Goal: Information Seeking & Learning: Learn about a topic

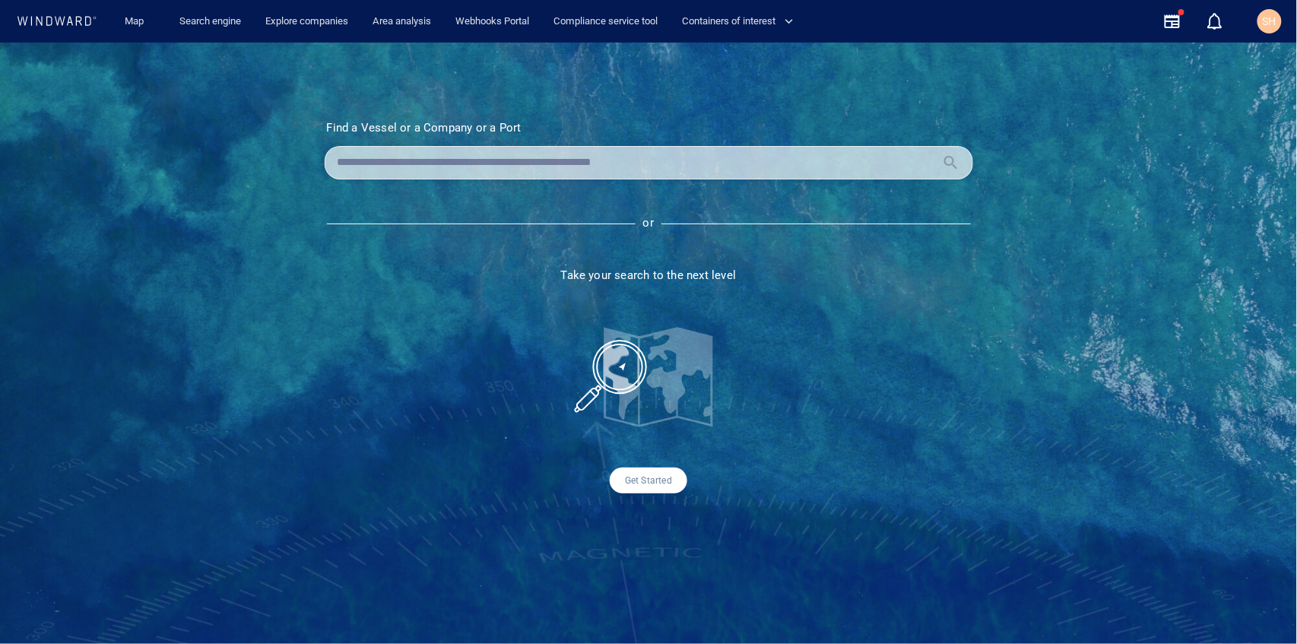
click at [613, 154] on input "text" at bounding box center [637, 162] width 598 height 23
type input "*"
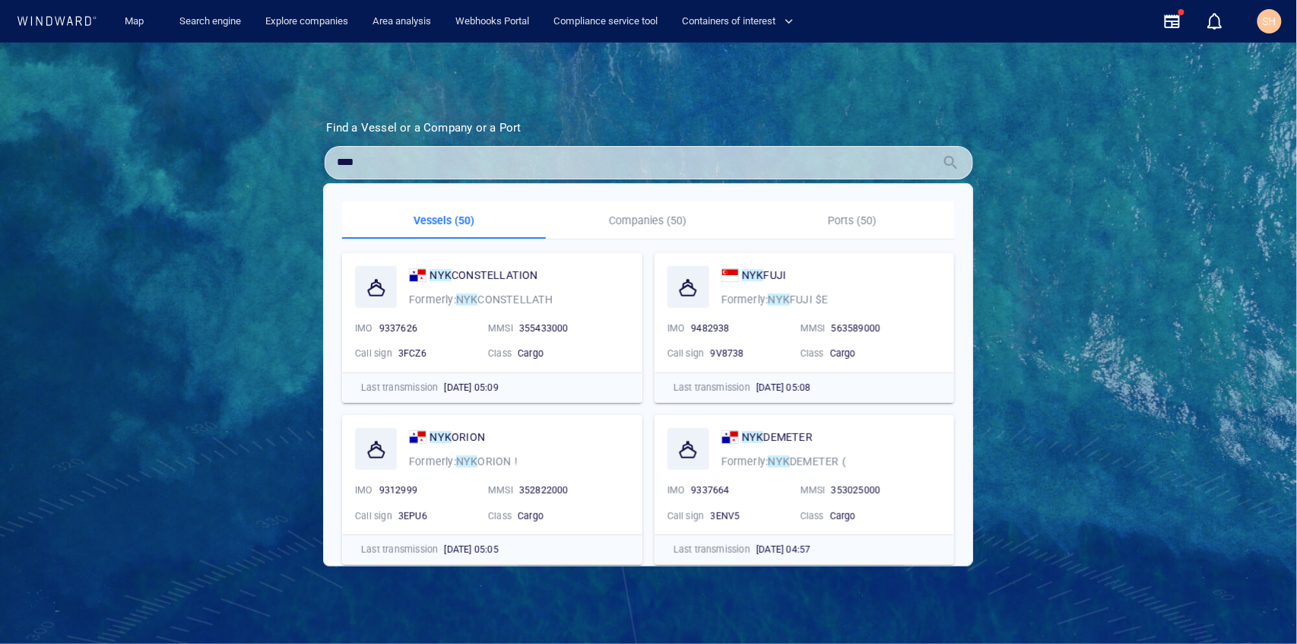
click at [485, 161] on input "***" at bounding box center [637, 162] width 598 height 23
click at [646, 217] on p "Companies (50)" at bounding box center [648, 220] width 186 height 18
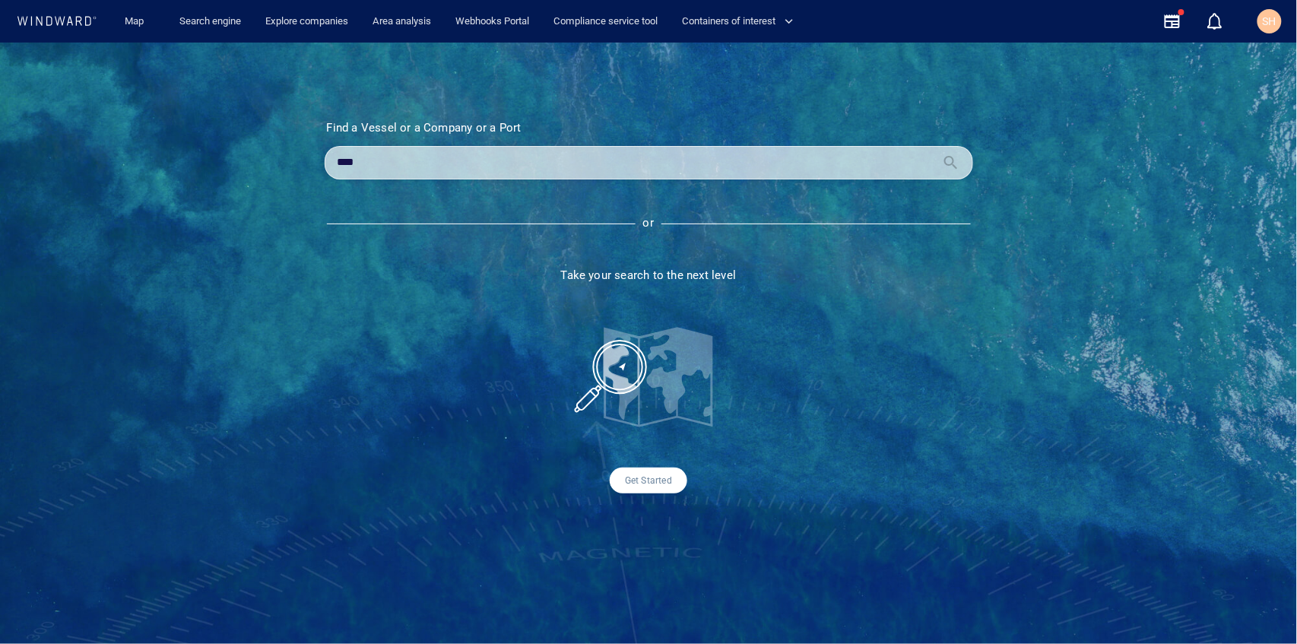
click at [658, 175] on div "***" at bounding box center [649, 162] width 649 height 33
click at [669, 160] on input "***" at bounding box center [637, 162] width 598 height 23
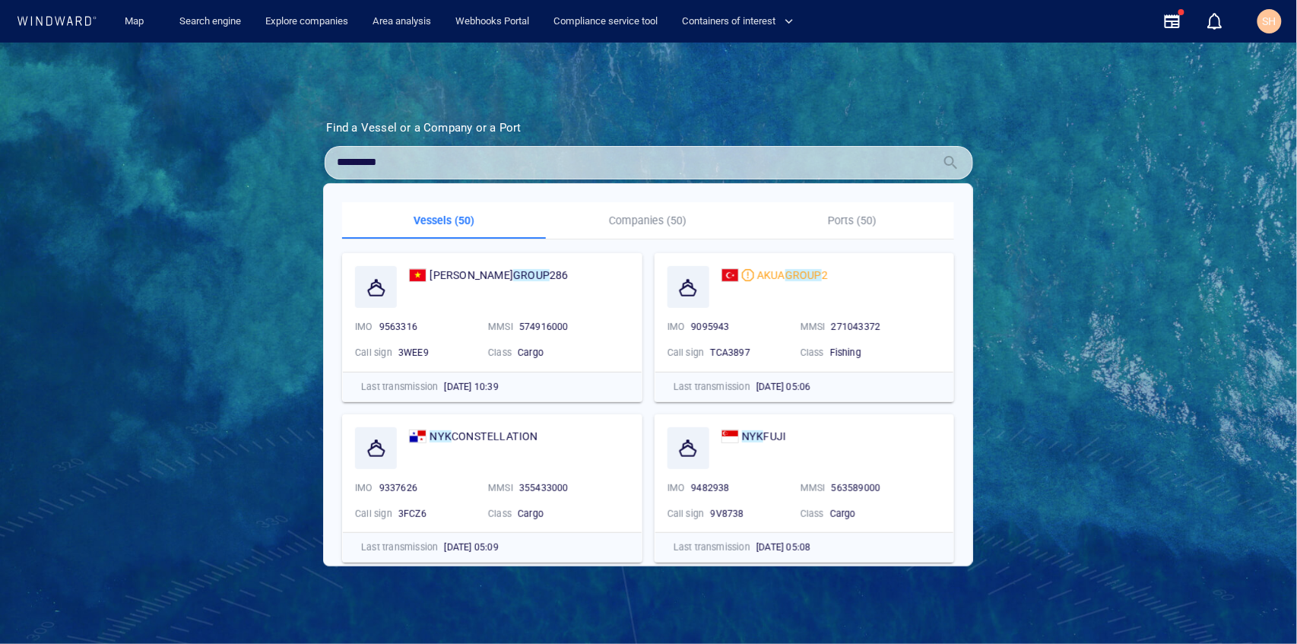
click at [645, 217] on p "Companies (50)" at bounding box center [648, 220] width 186 height 18
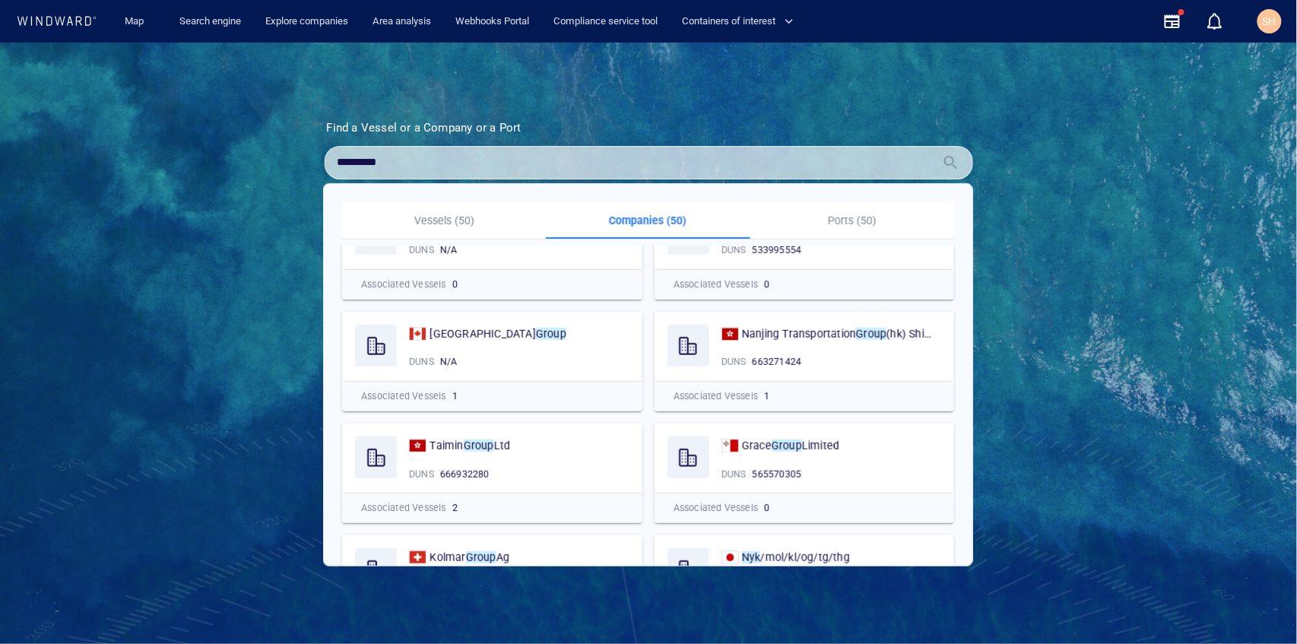
scroll to position [1521, 0]
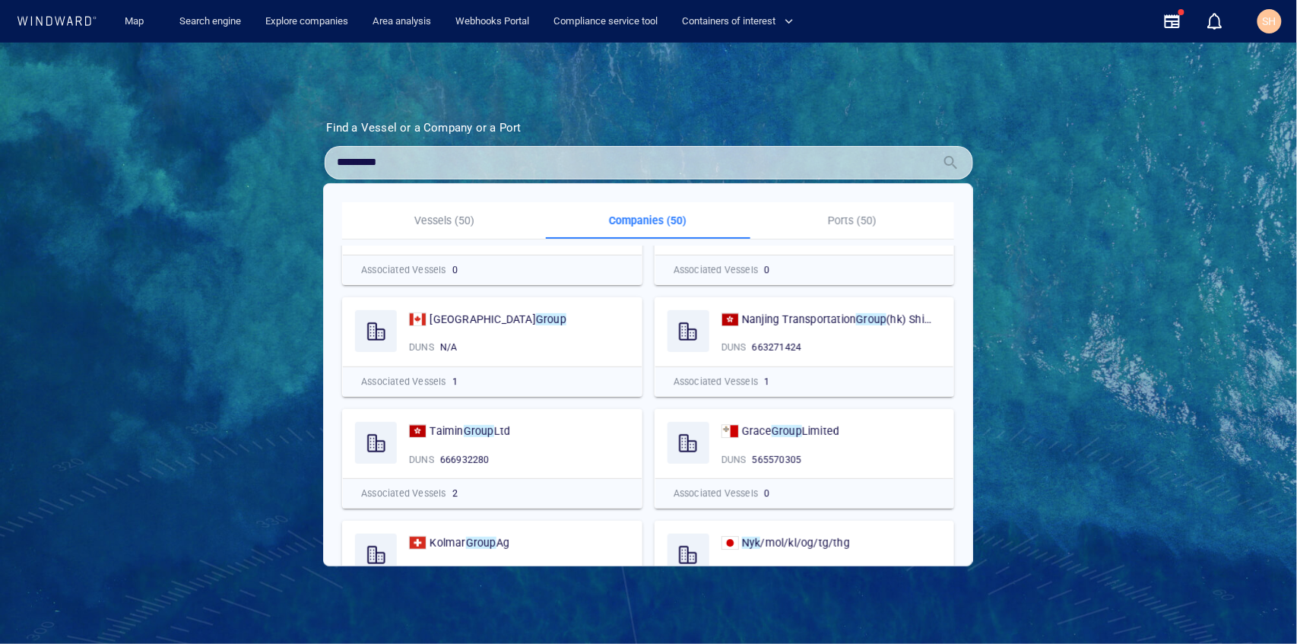
click at [393, 164] on input "*********" at bounding box center [637, 162] width 598 height 23
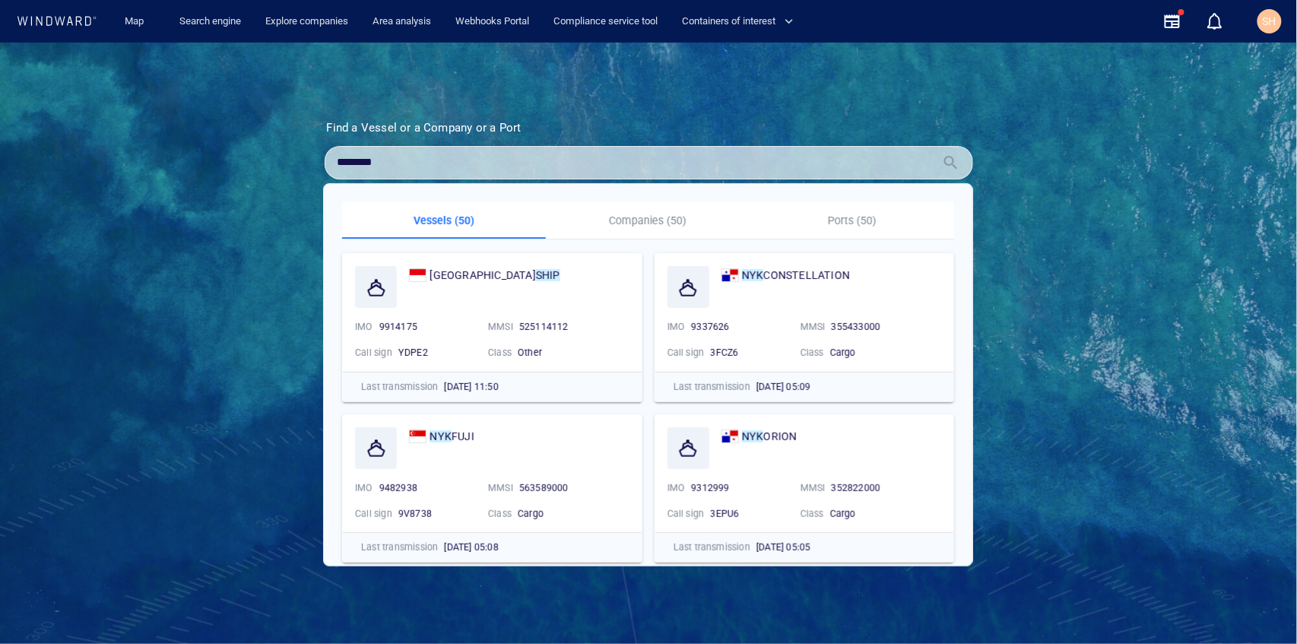
type input "********"
click at [648, 214] on p "Companies (50)" at bounding box center [648, 220] width 186 height 18
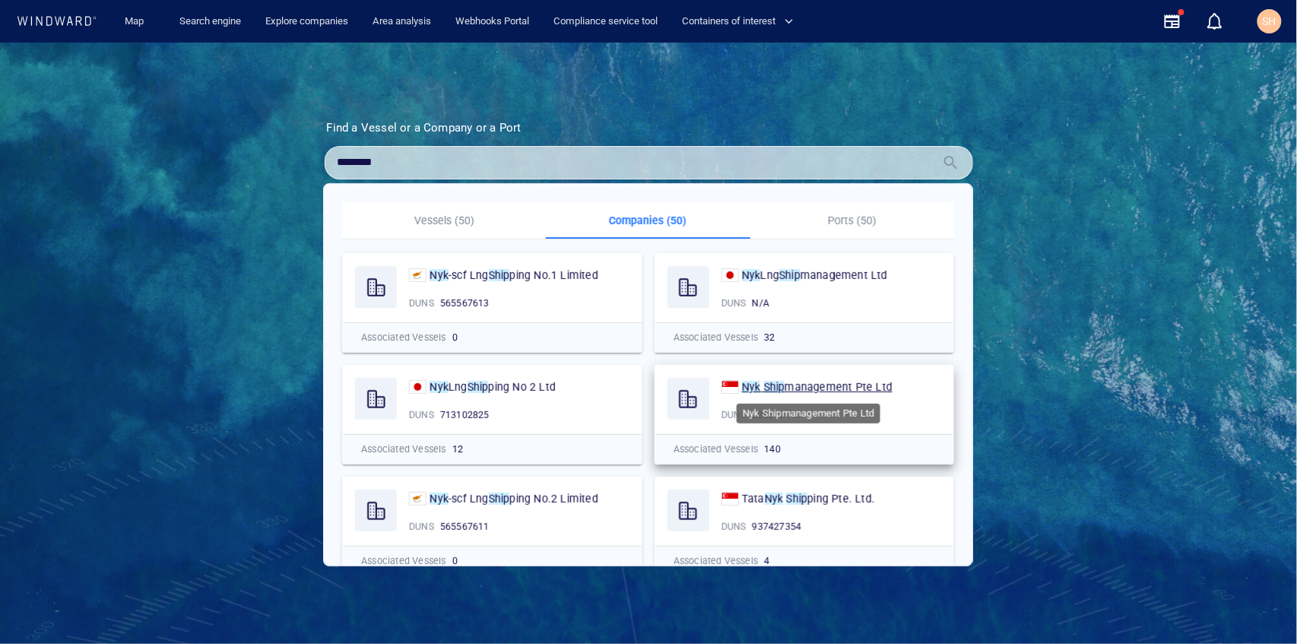
click at [839, 389] on span "management Pte Ltd" at bounding box center [839, 387] width 108 height 12
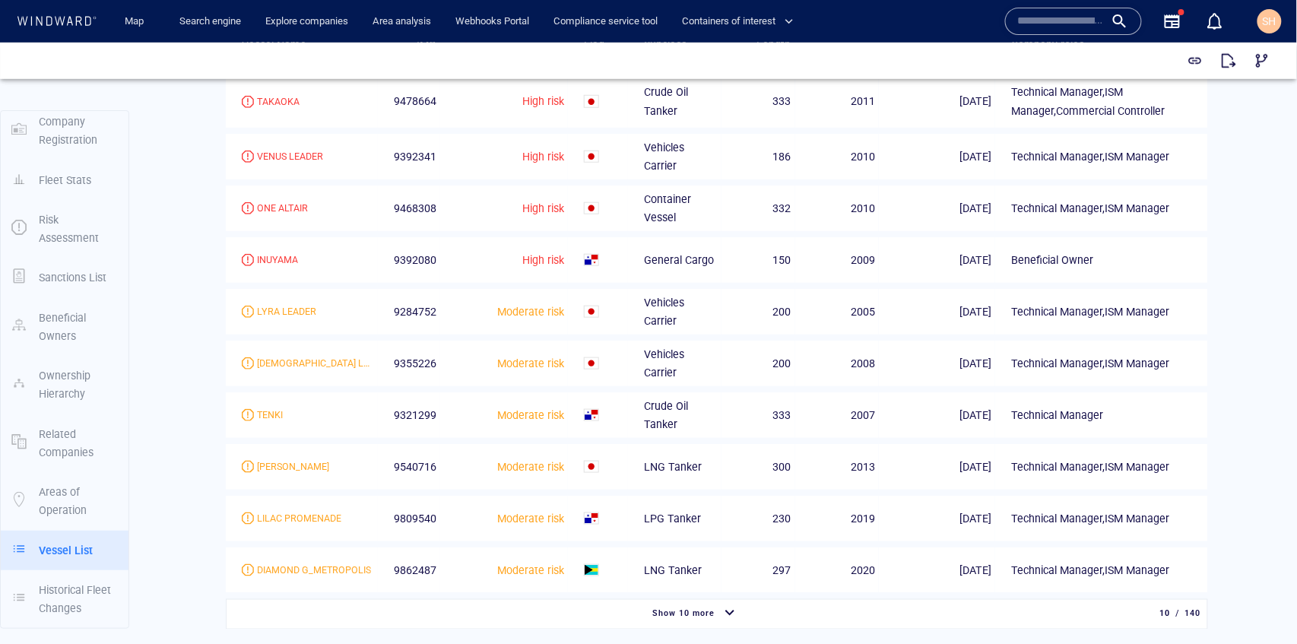
scroll to position [2383, 0]
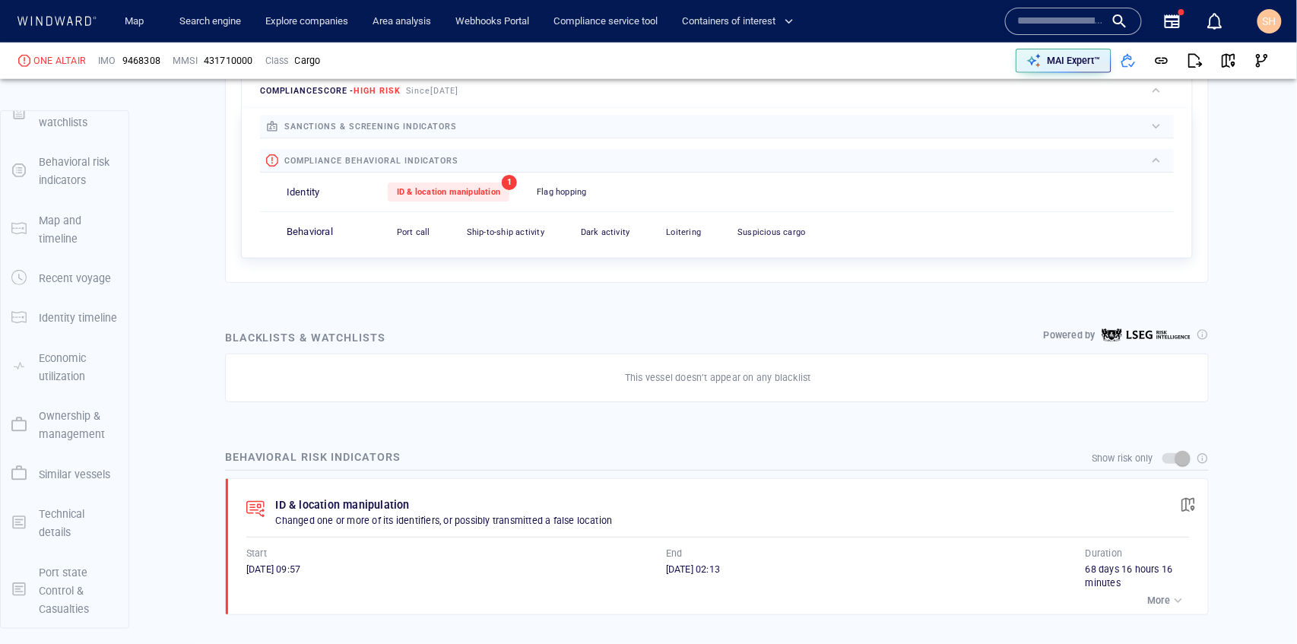
scroll to position [79, 0]
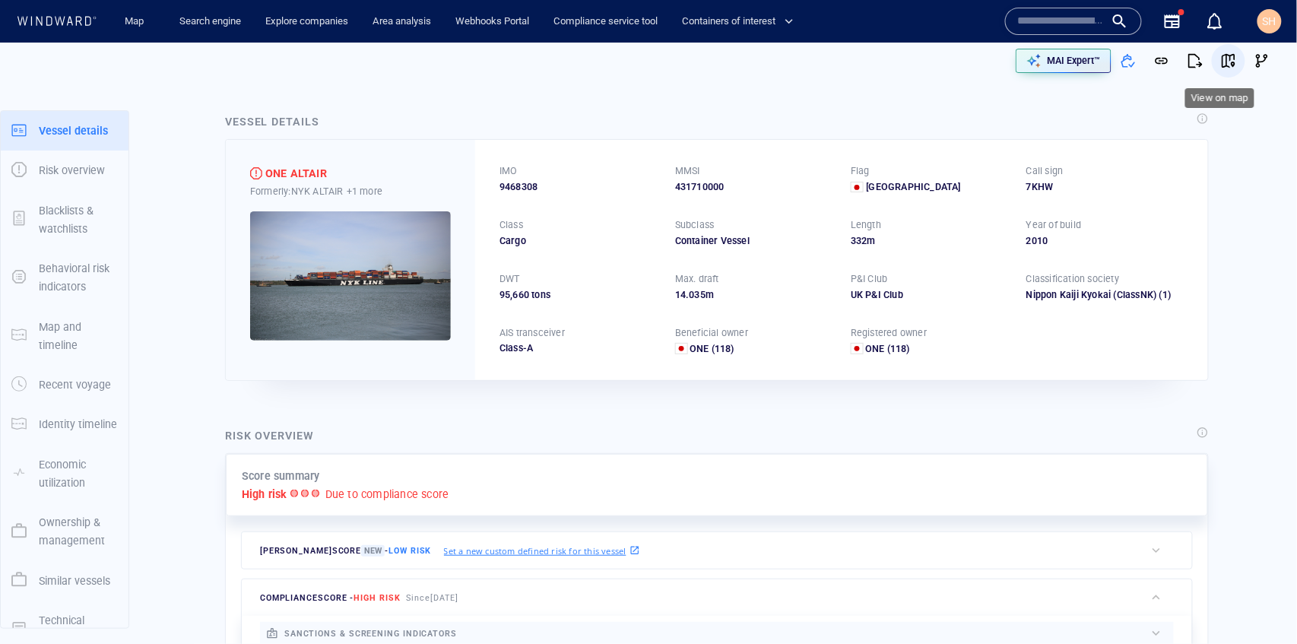
click at [1232, 63] on button "button" at bounding box center [1228, 60] width 33 height 33
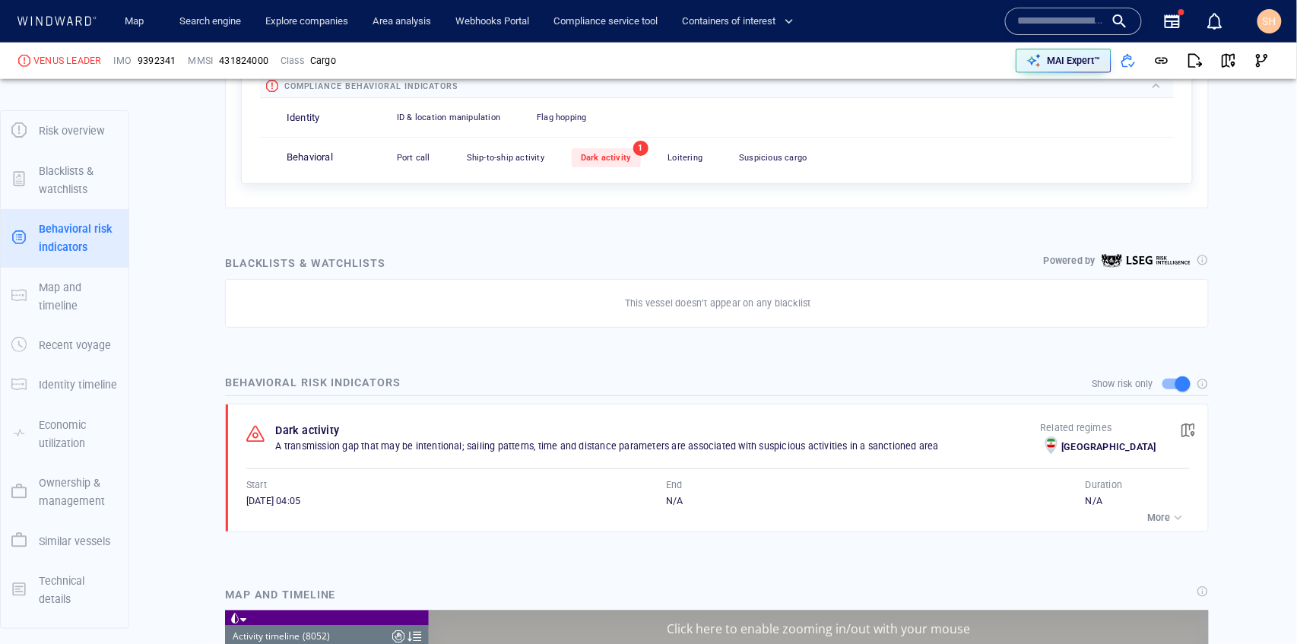
scroll to position [710, 0]
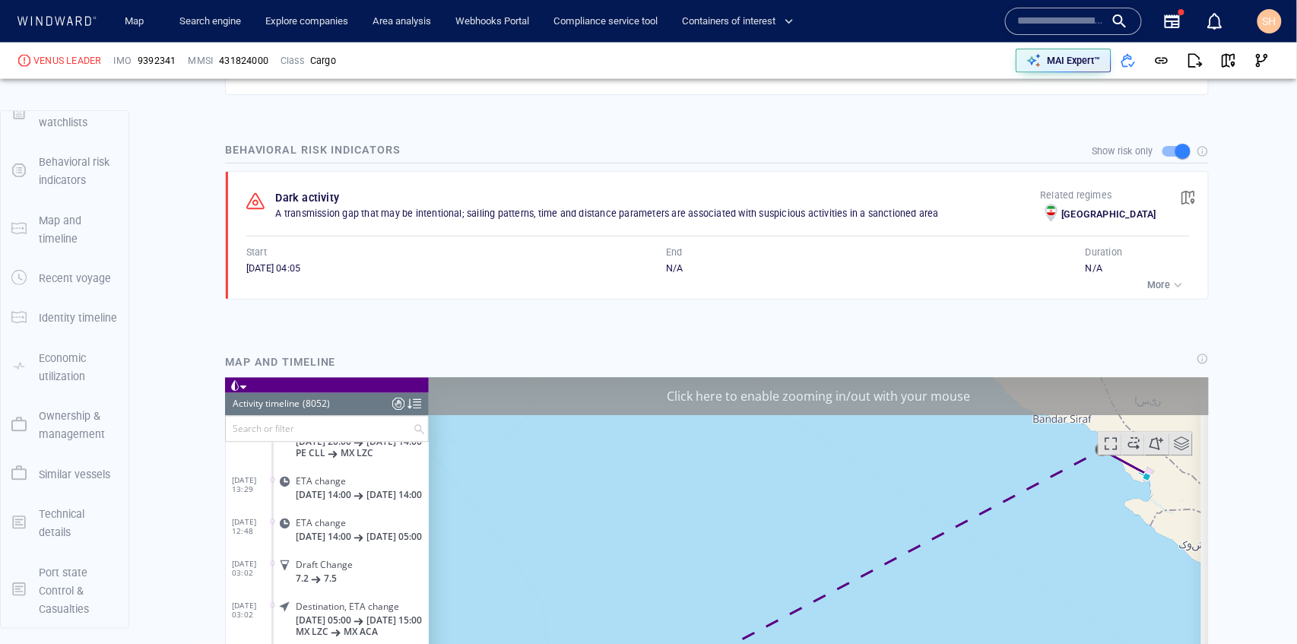
scroll to position [811, 0]
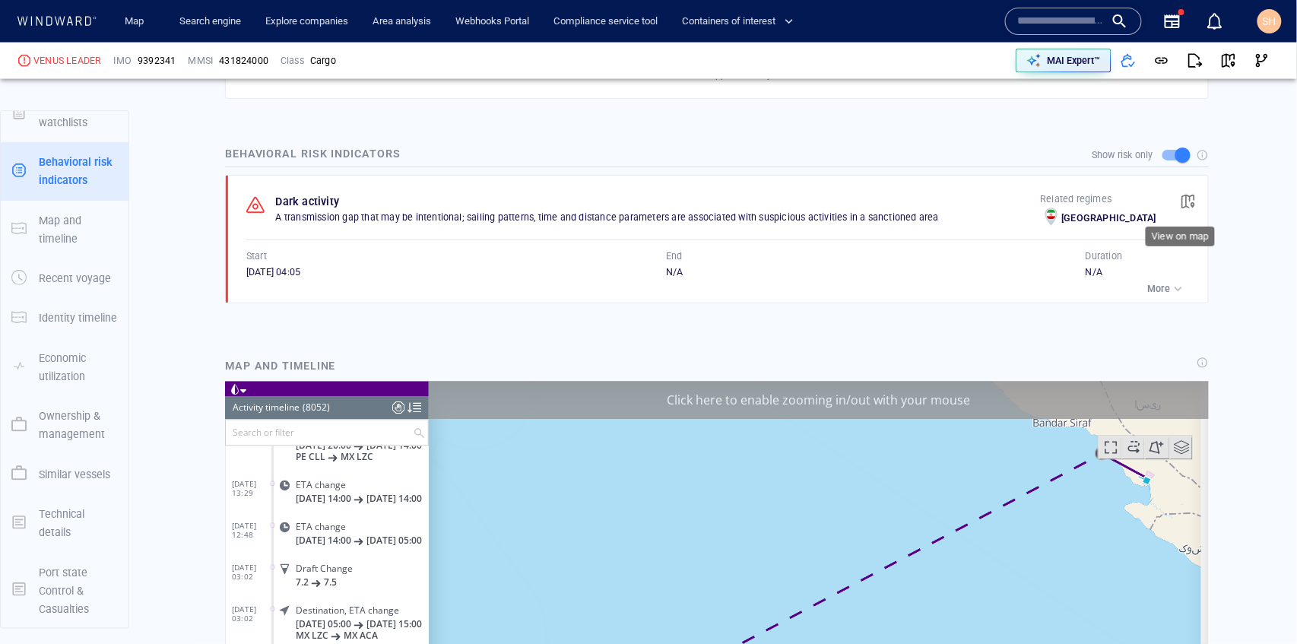
click at [1182, 197] on span "button" at bounding box center [1188, 201] width 15 height 15
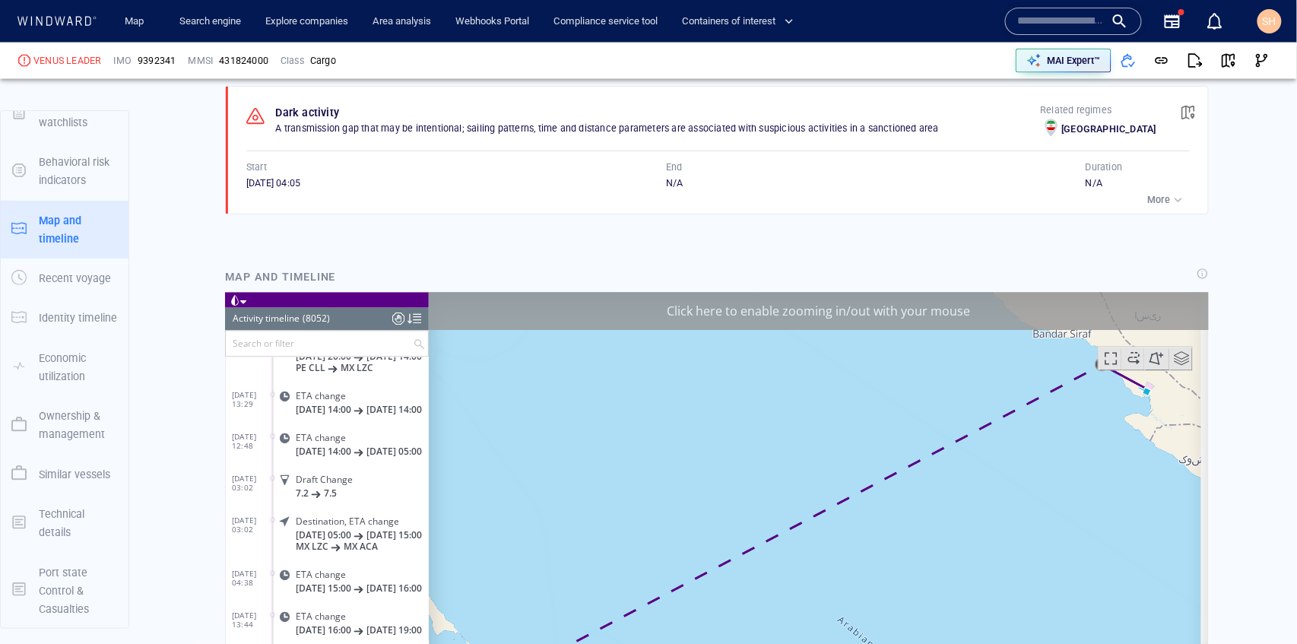
scroll to position [913, 0]
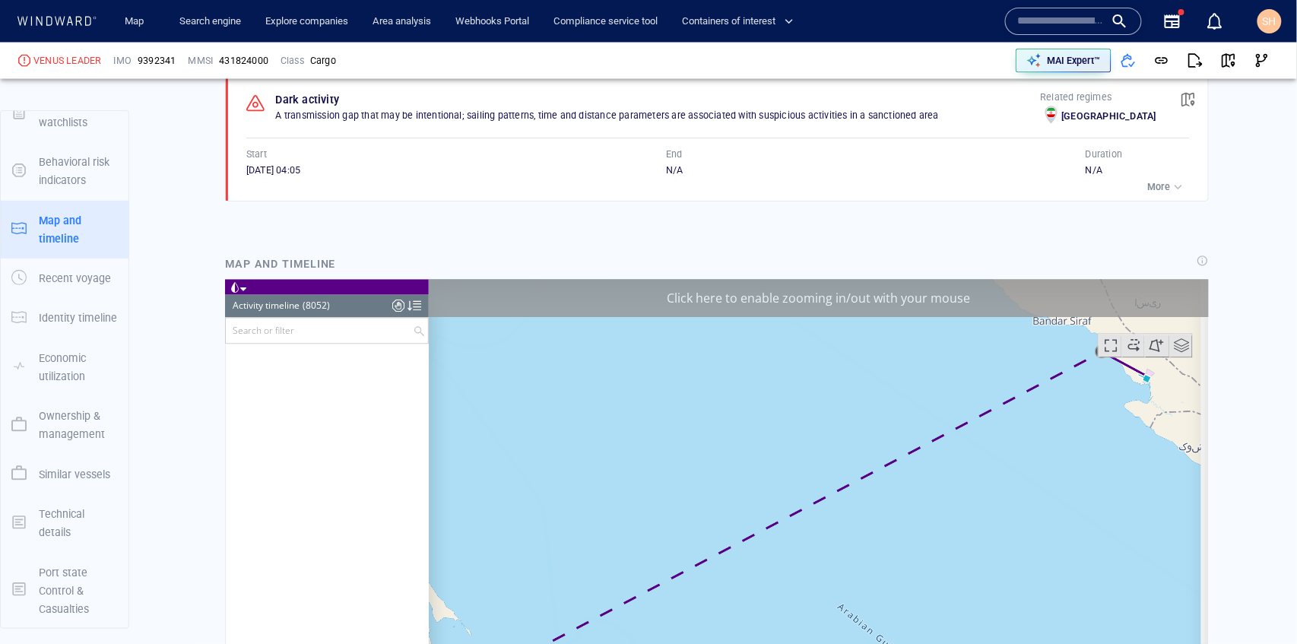
scroll to position [336374, 0]
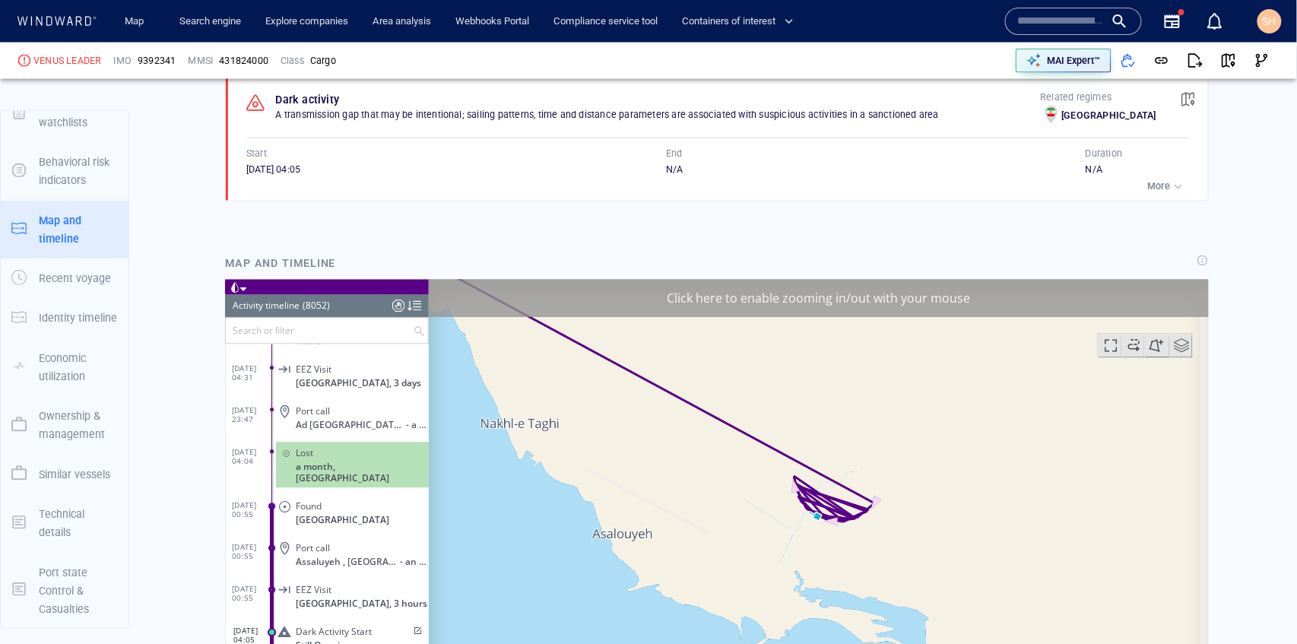
click at [759, 291] on div "Click here to enable zooming in/out with your mouse" at bounding box center [818, 298] width 780 height 38
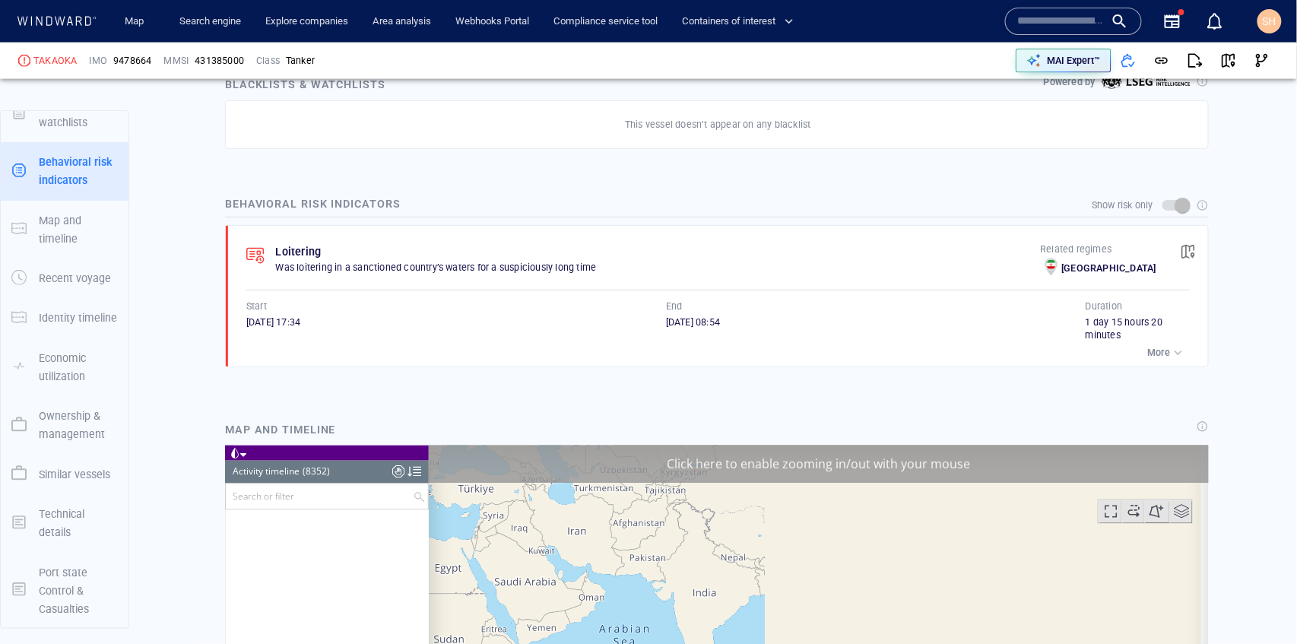
scroll to position [348922, 0]
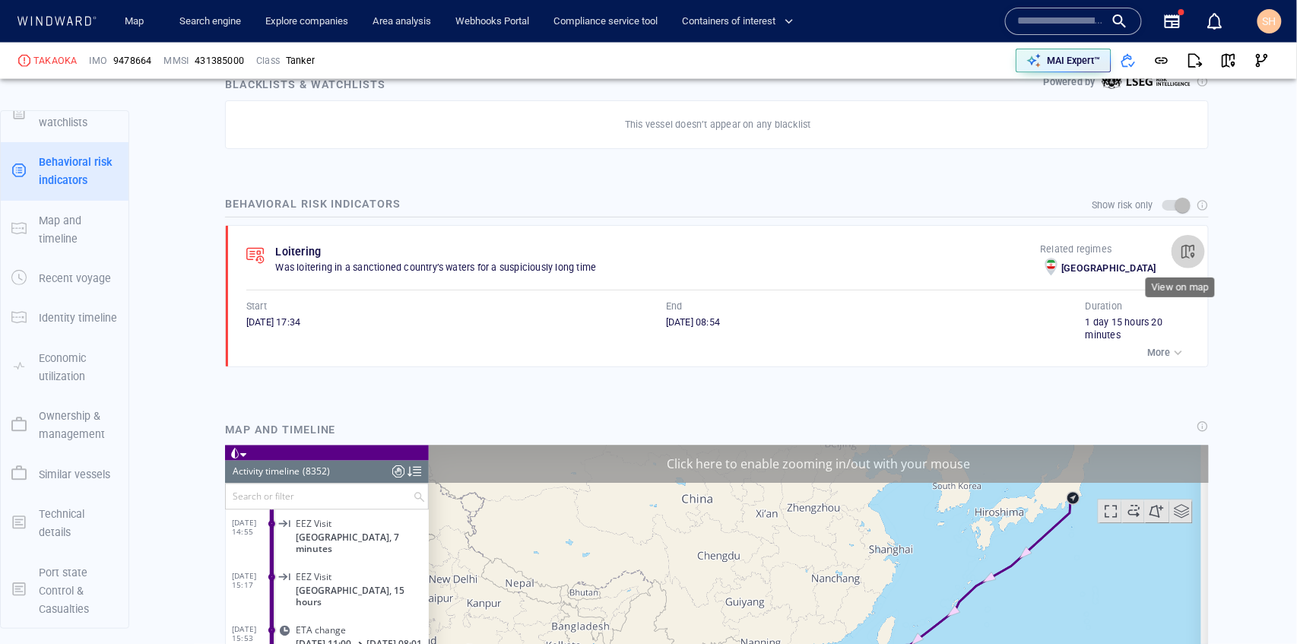
click at [1185, 249] on span "button" at bounding box center [1188, 251] width 15 height 15
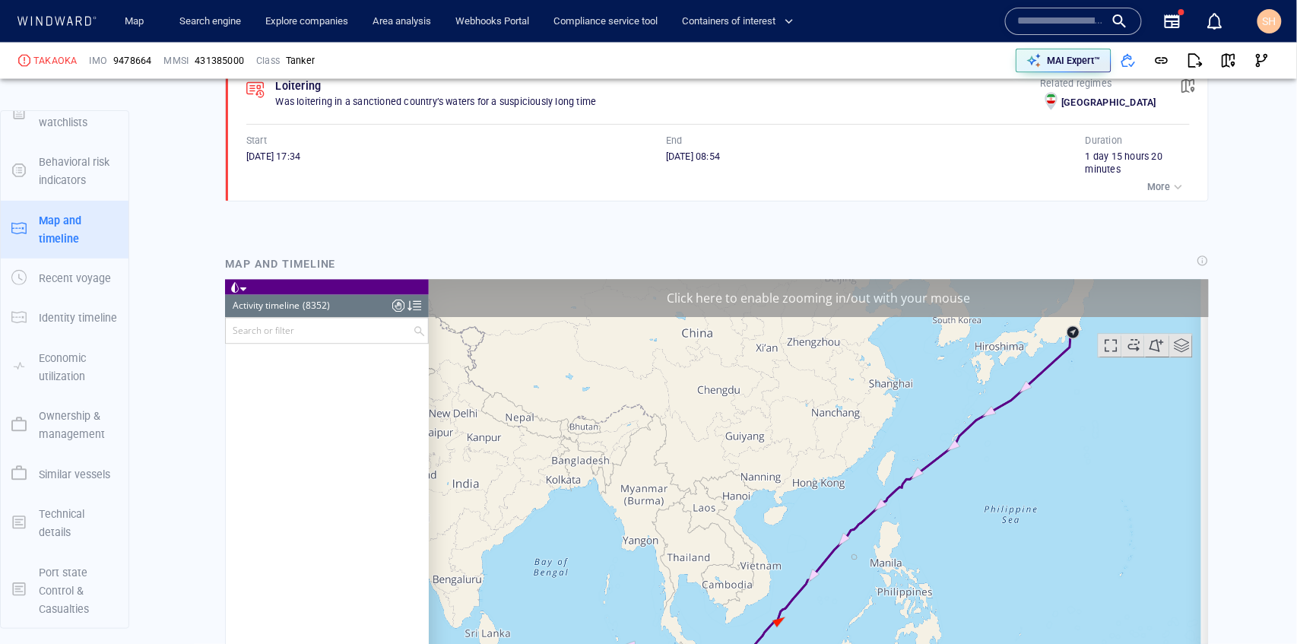
scroll to position [287467, 0]
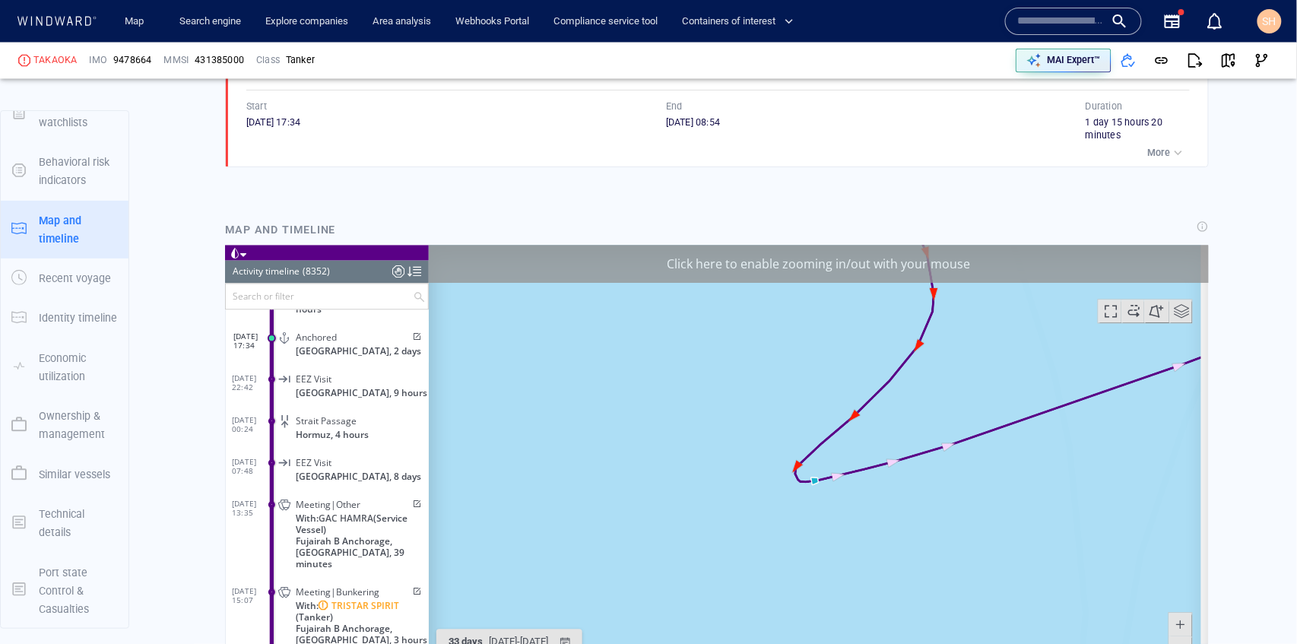
scroll to position [926, 0]
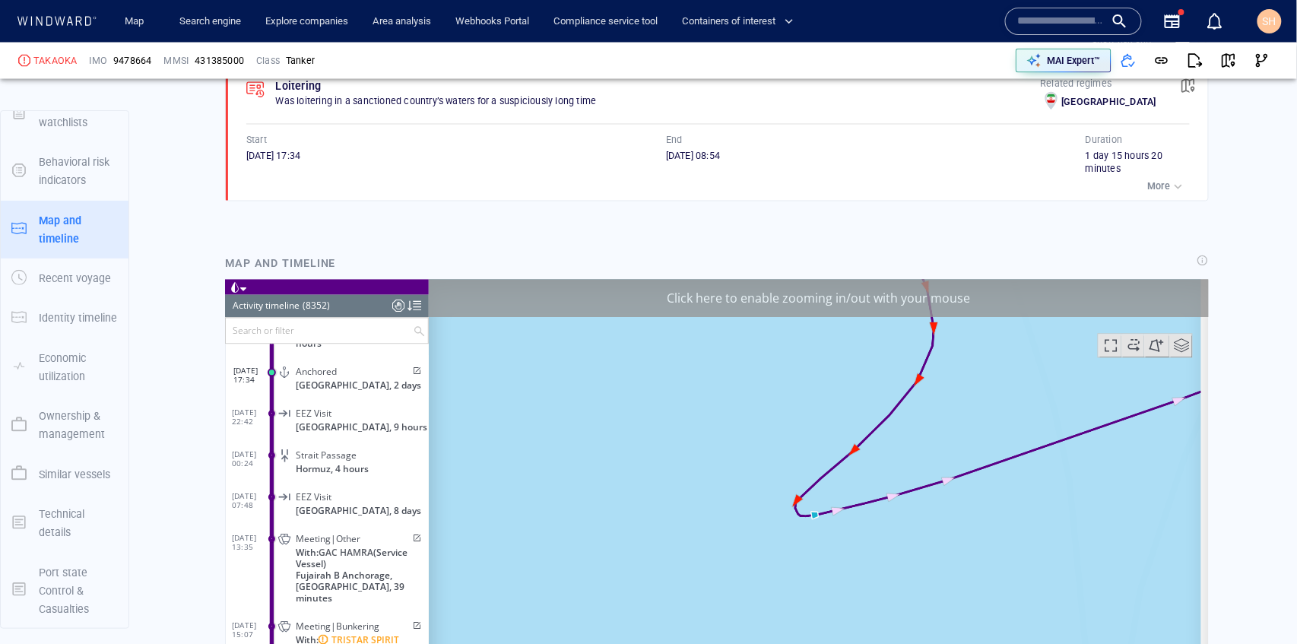
click at [913, 304] on div "Click here to enable zooming in/out with your mouse" at bounding box center [818, 298] width 780 height 38
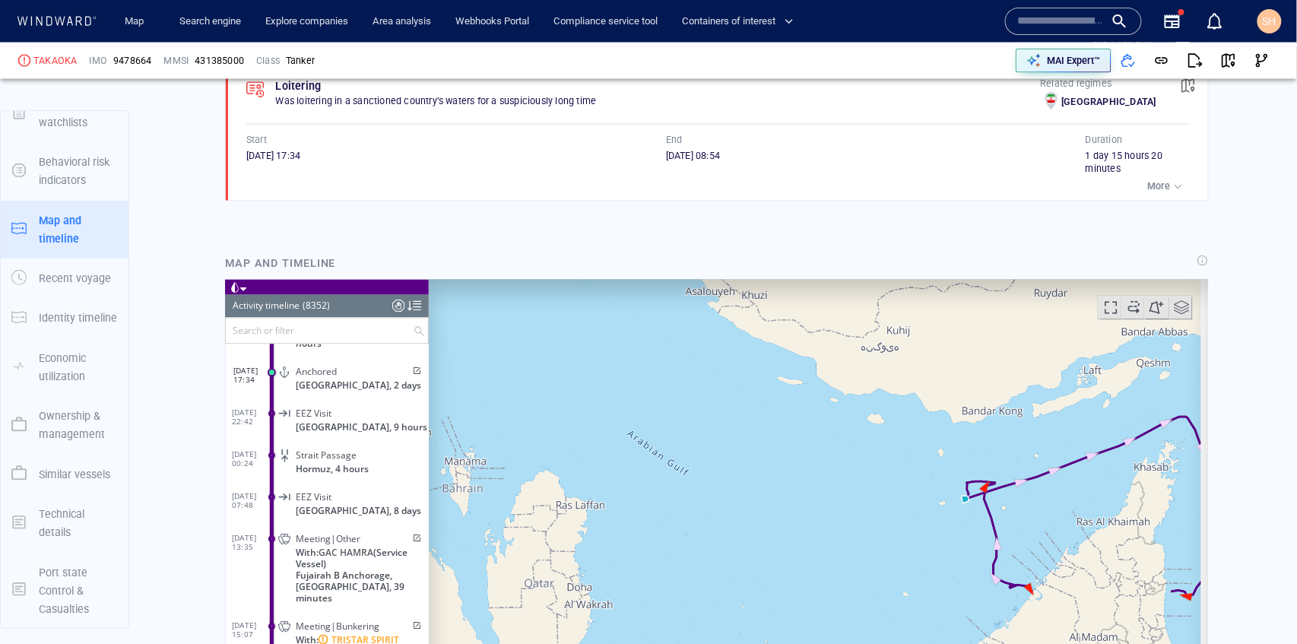
drag, startPoint x: 1104, startPoint y: 473, endPoint x: 1008, endPoint y: 449, distance: 99.6
click at [1008, 449] on canvas "Map" at bounding box center [814, 514] width 773 height 471
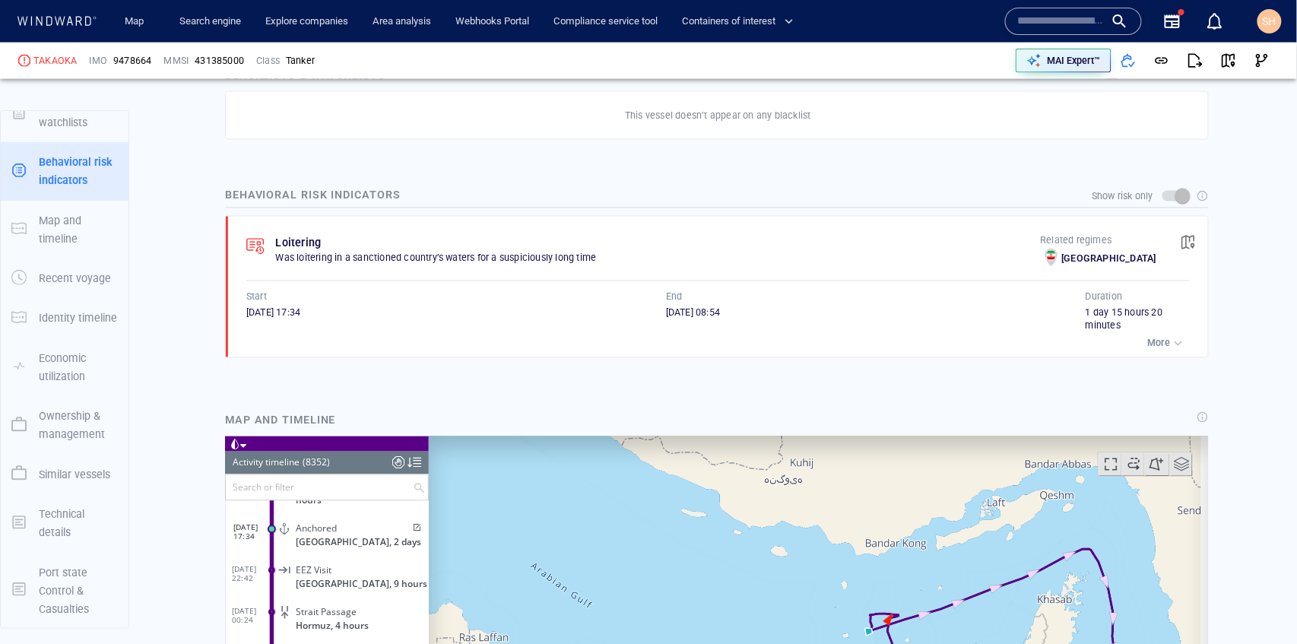
scroll to position [672, 0]
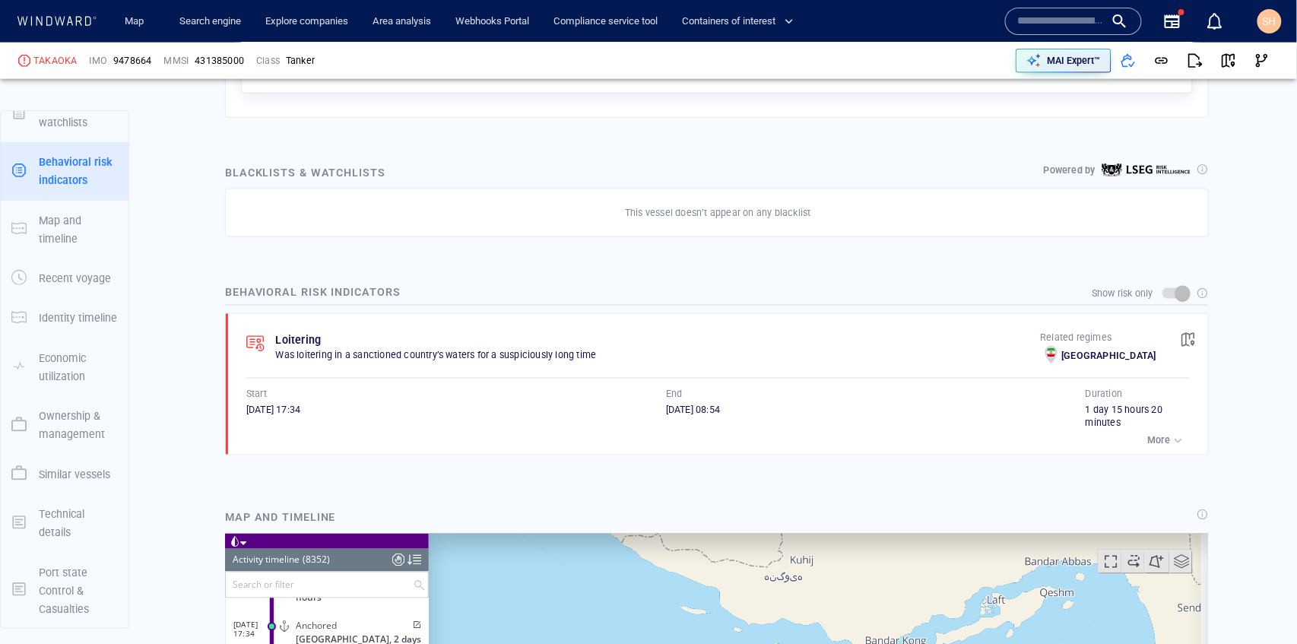
click at [1189, 337] on button "button" at bounding box center [1188, 339] width 33 height 33
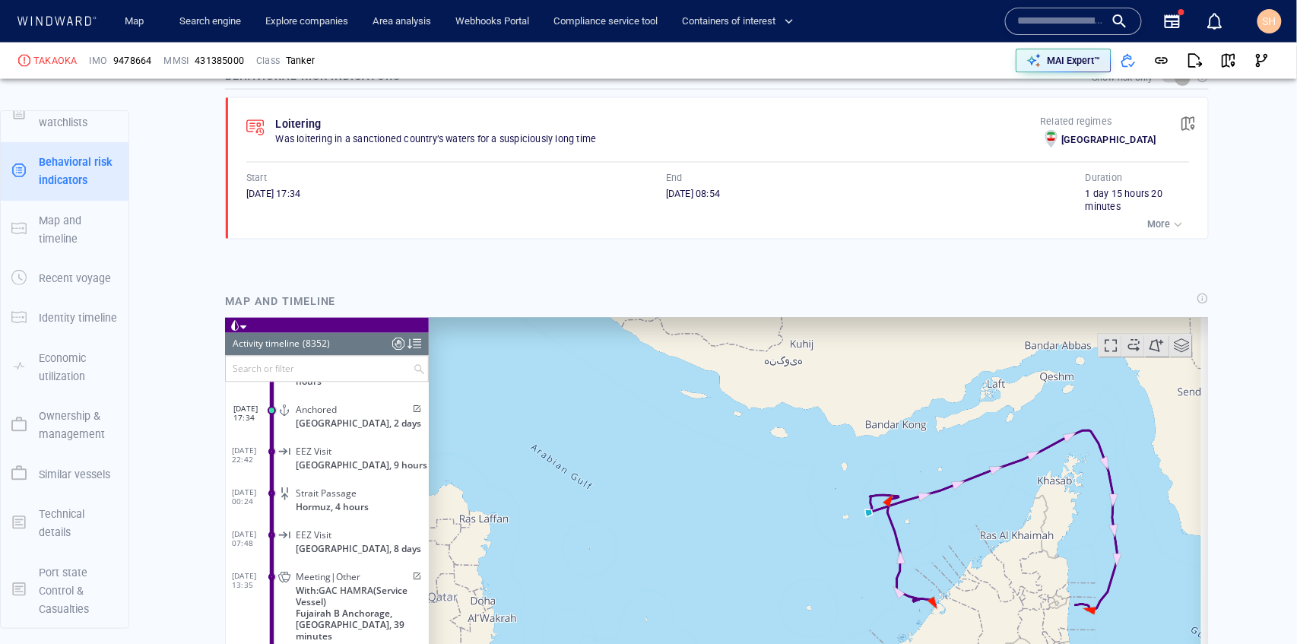
scroll to position [926, 0]
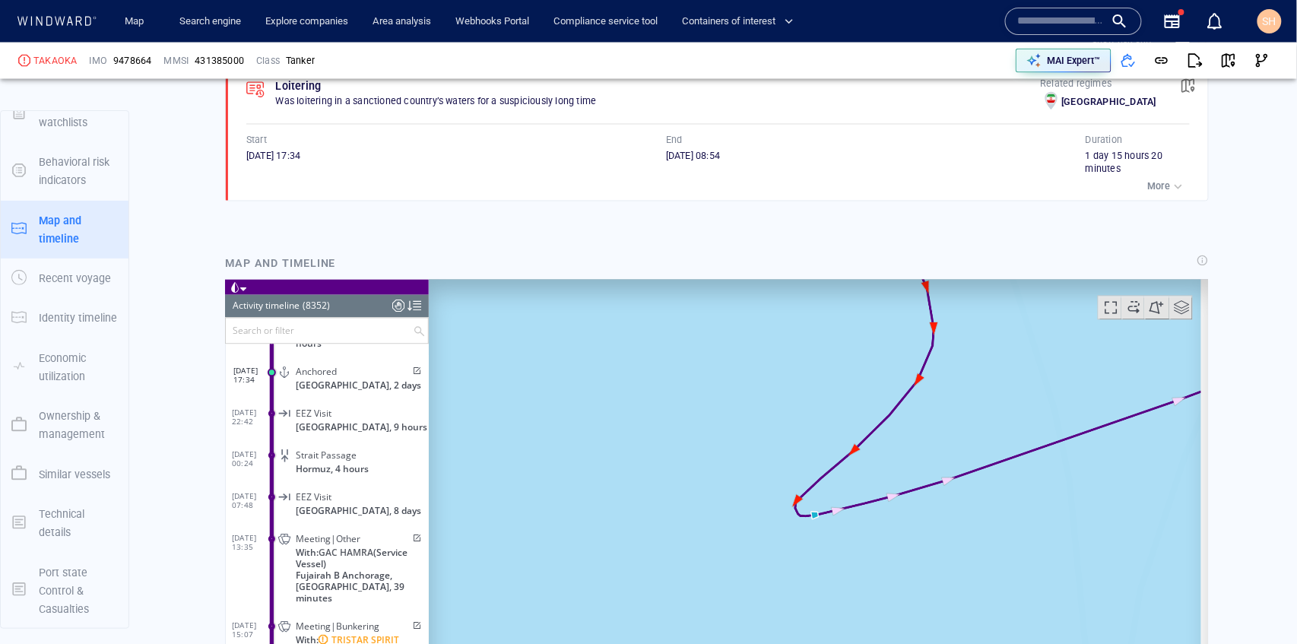
click at [817, 512] on canvas "Map" at bounding box center [814, 514] width 773 height 471
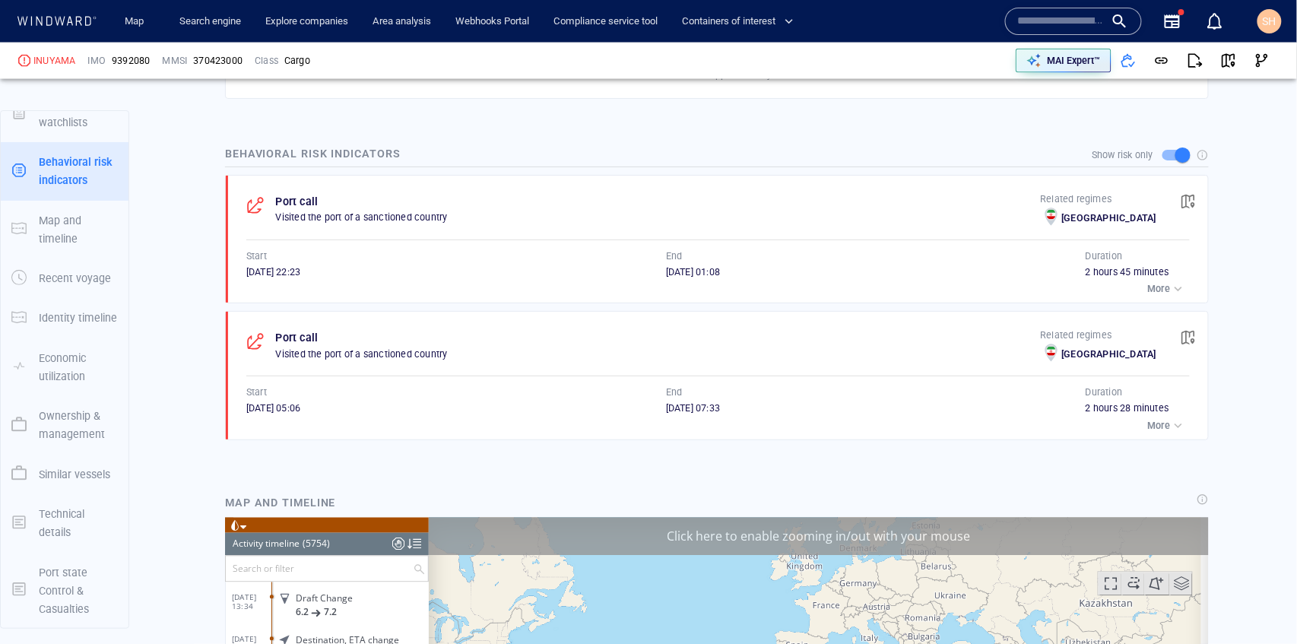
scroll to position [240259, 0]
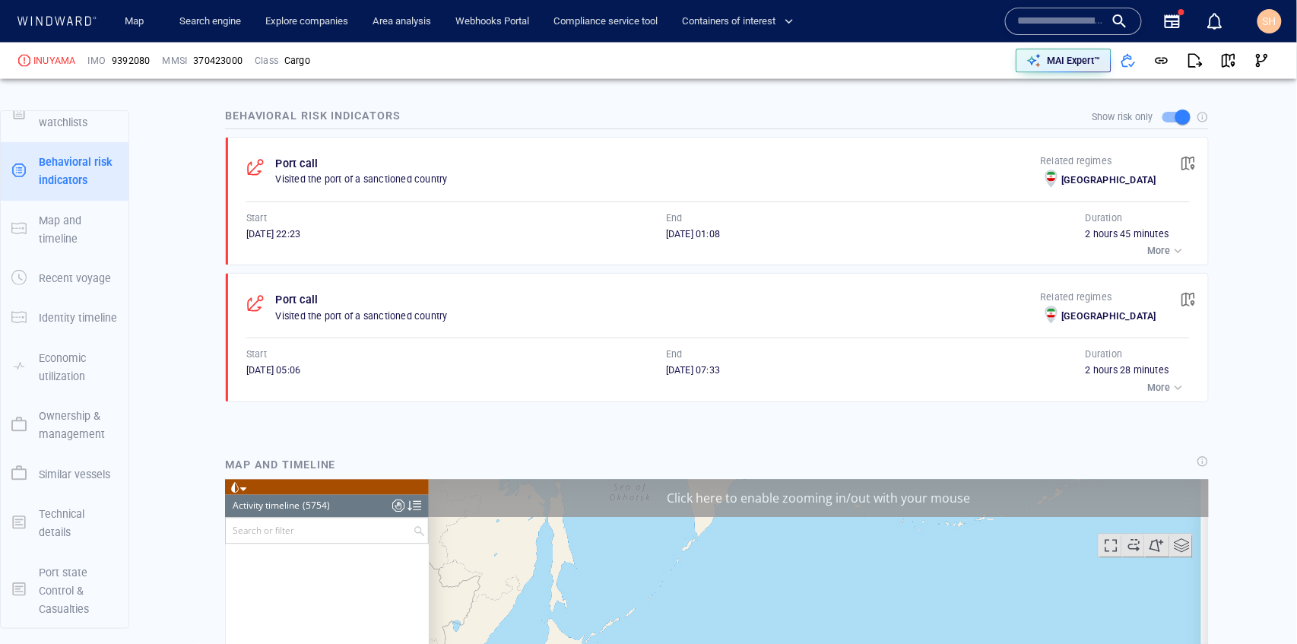
scroll to position [760, 0]
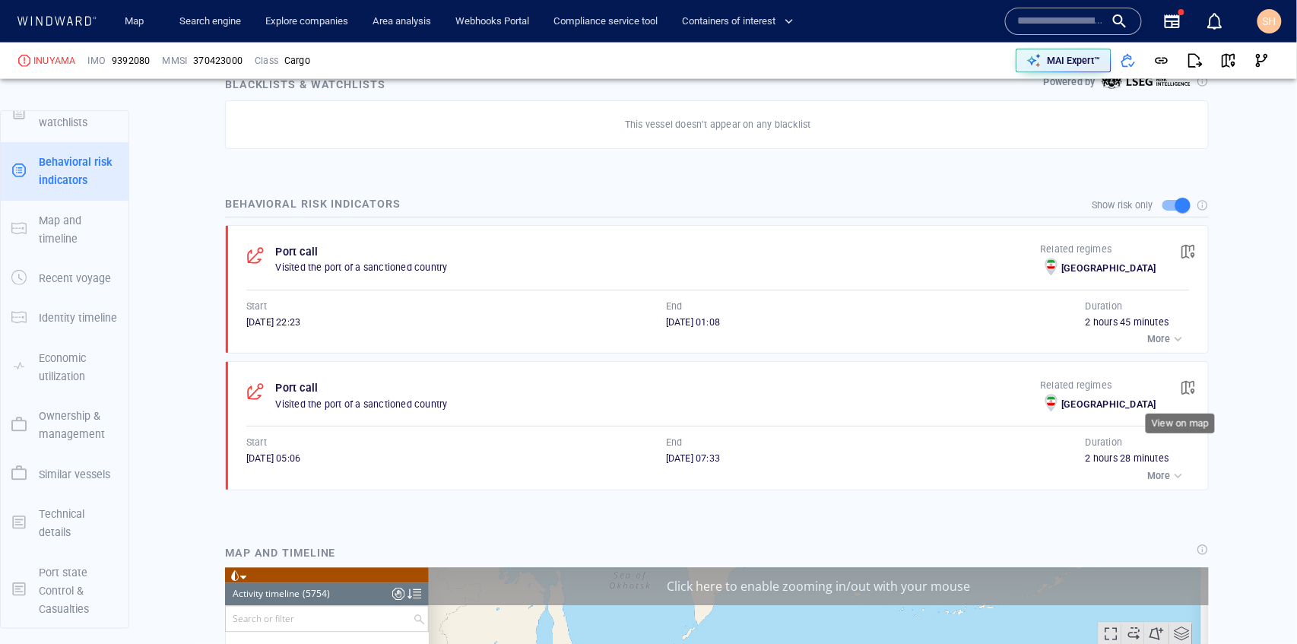
click at [1184, 381] on span "button" at bounding box center [1188, 387] width 15 height 15
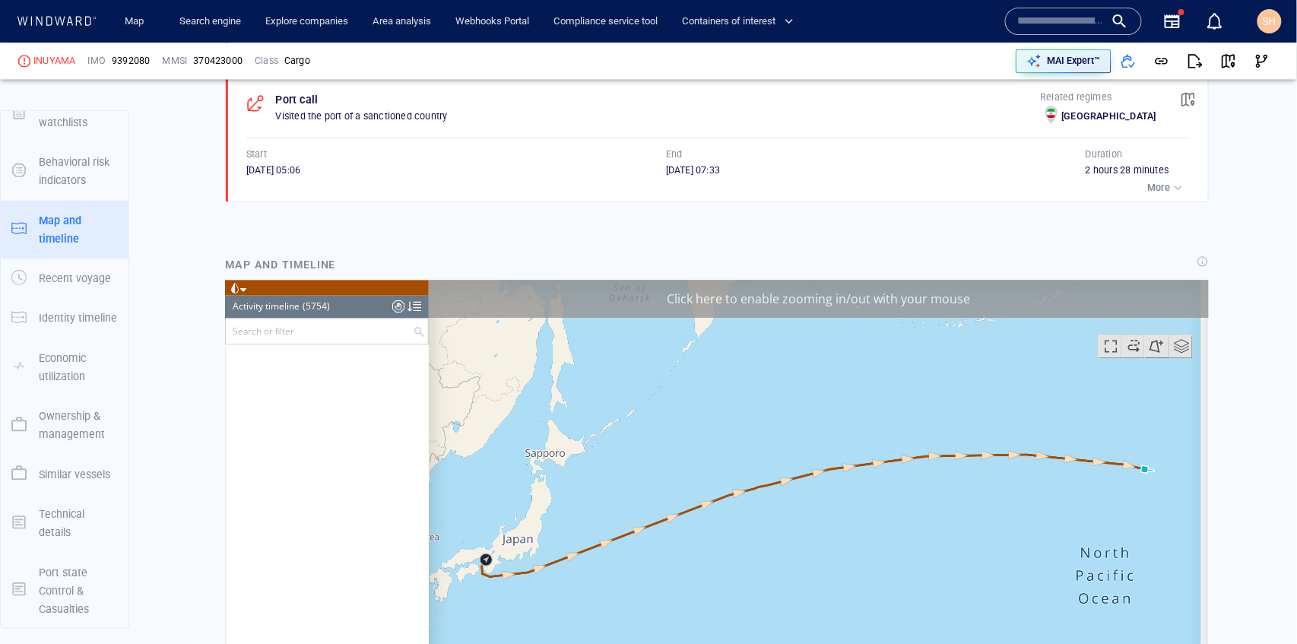
scroll to position [235519, 0]
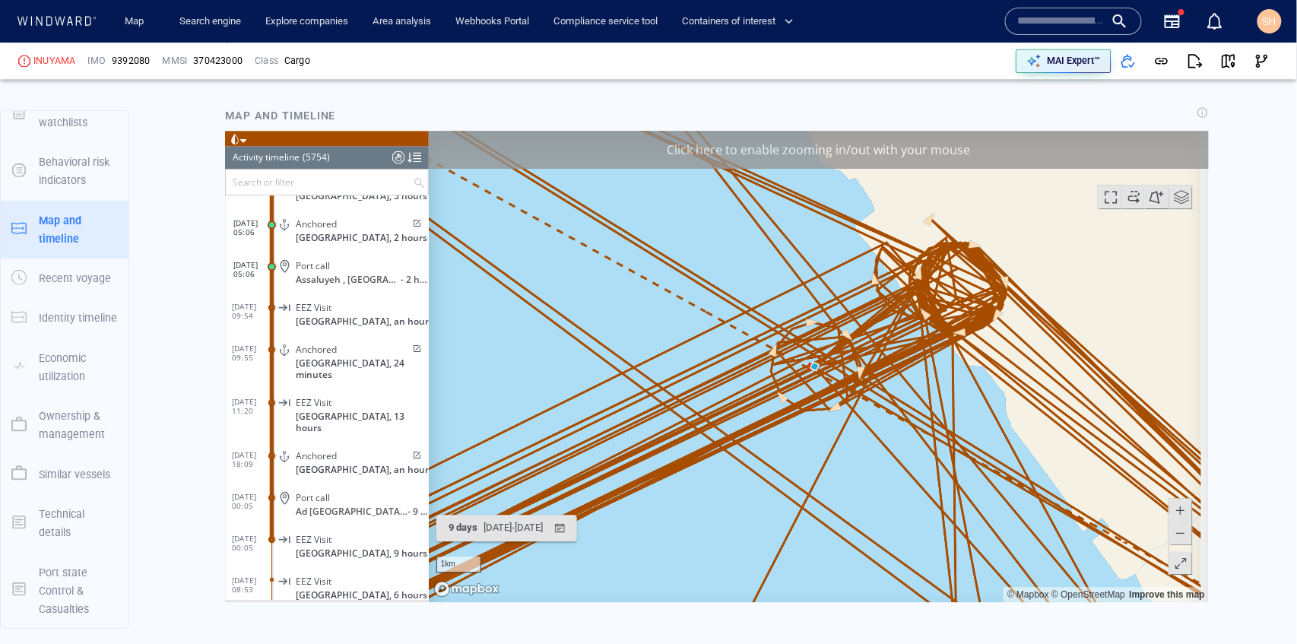
scroll to position [1201, 0]
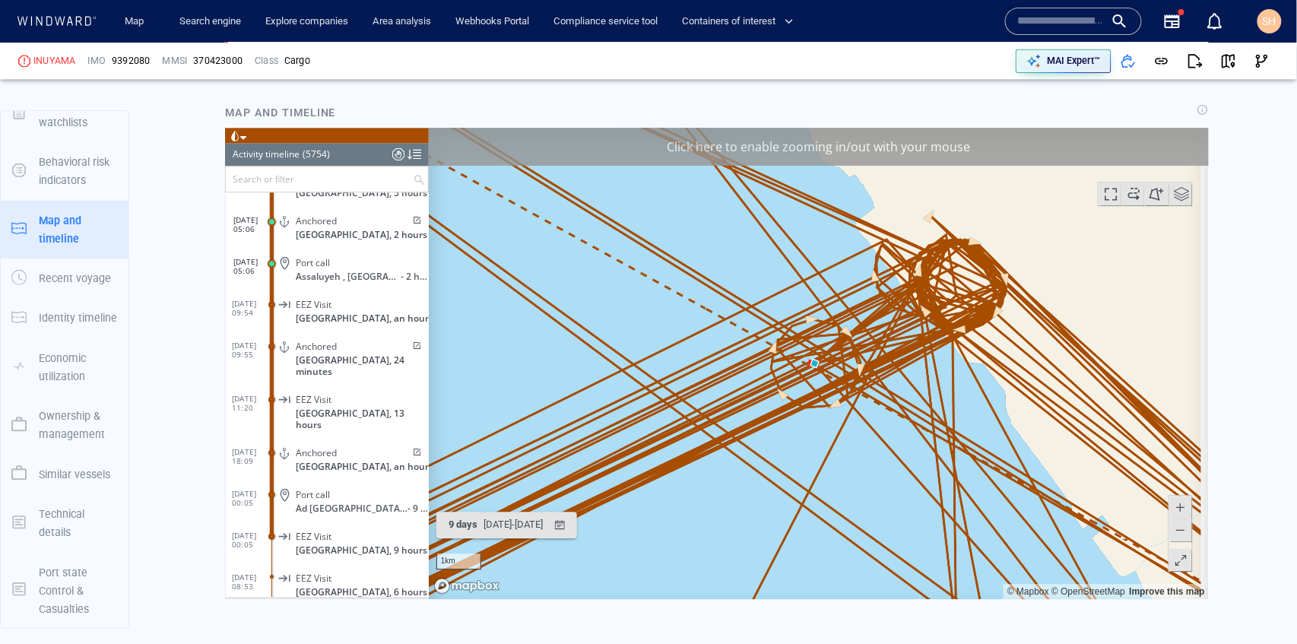
click at [910, 154] on div "Click here to enable zooming in/out with your mouse" at bounding box center [818, 147] width 780 height 38
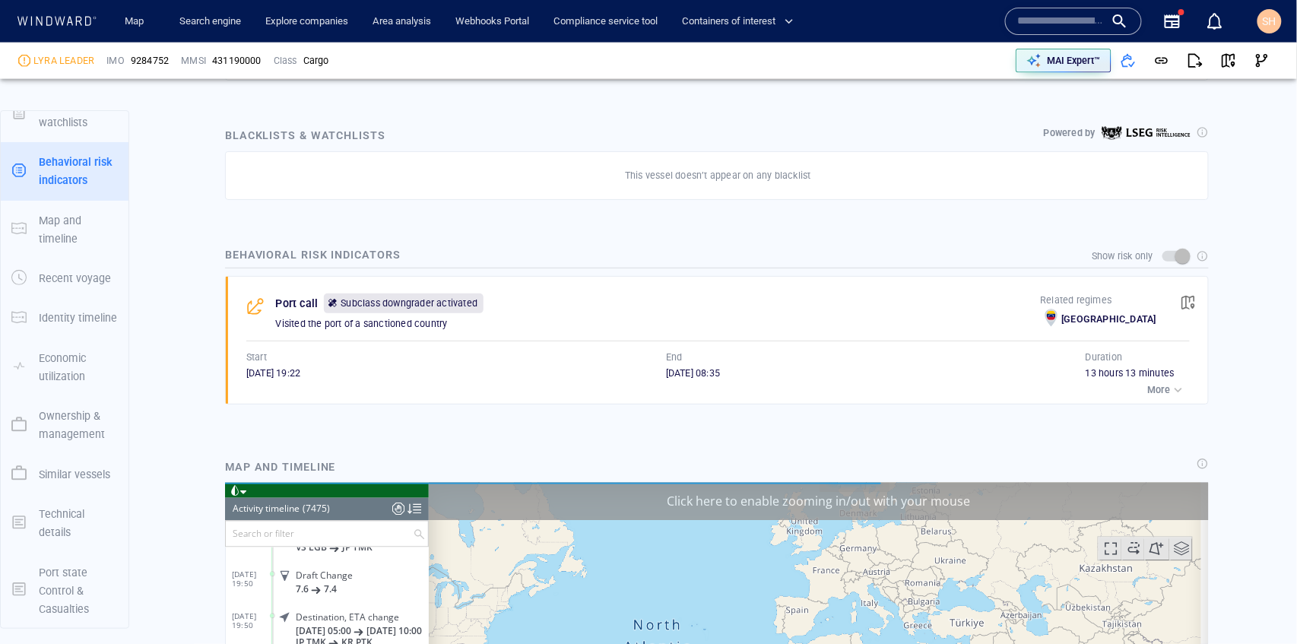
scroll to position [312240, 0]
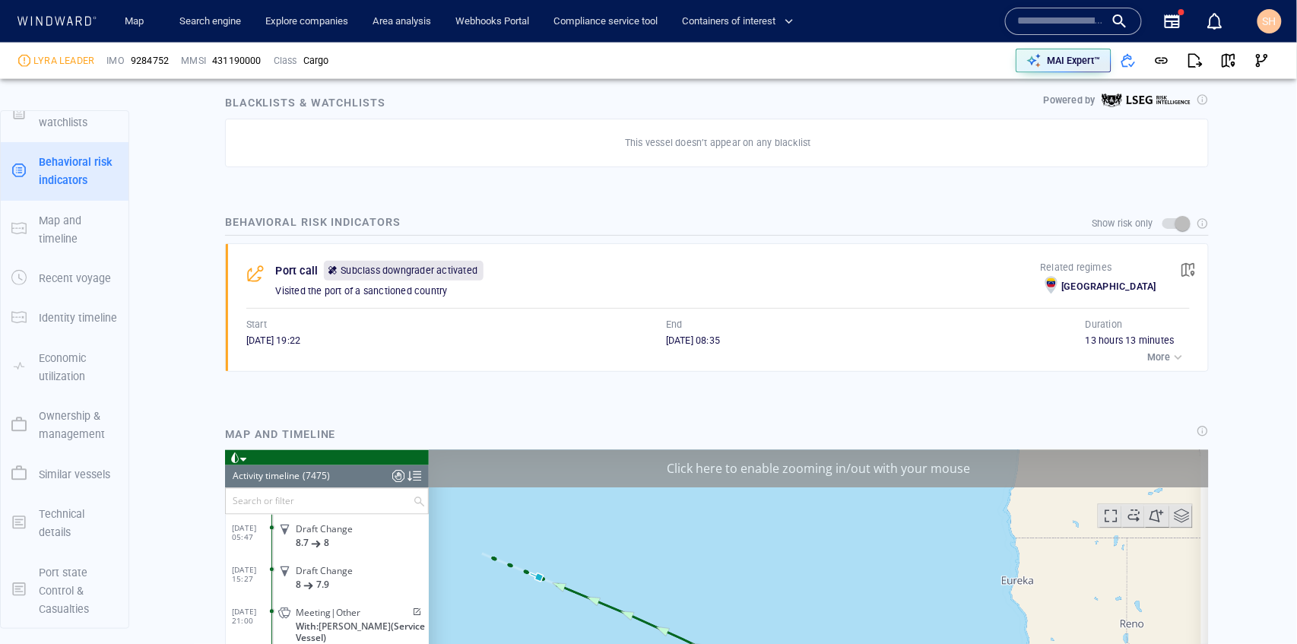
scroll to position [710, 0]
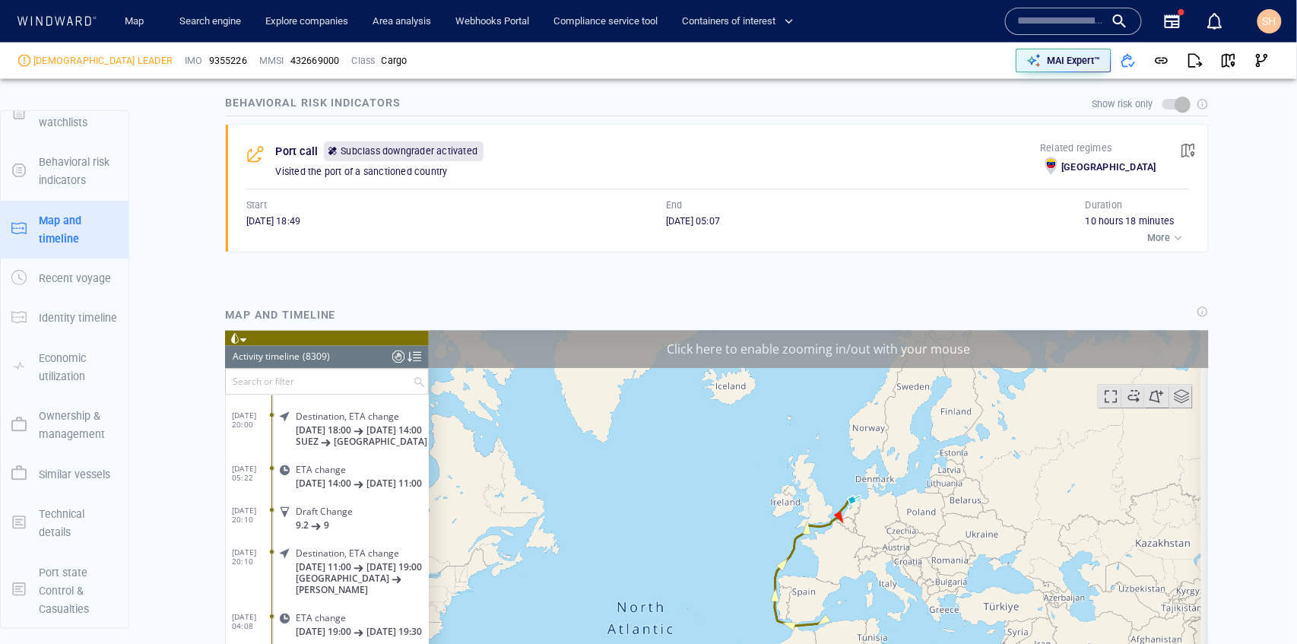
scroll to position [347123, 0]
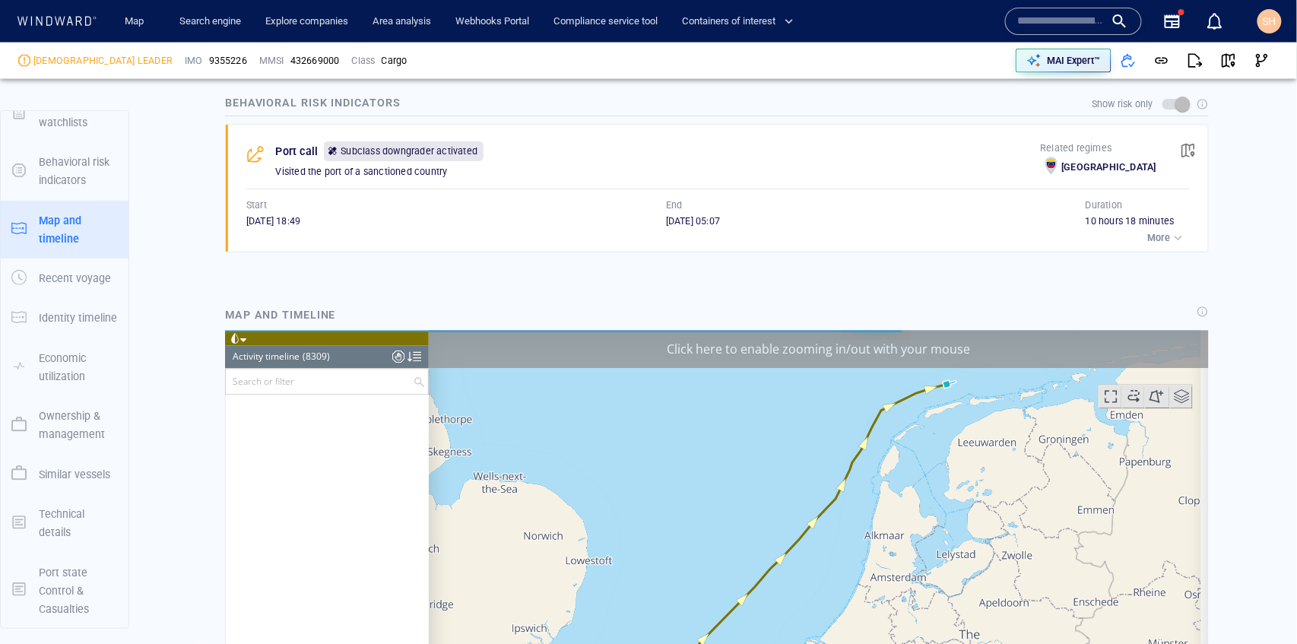
scroll to position [1115, 0]
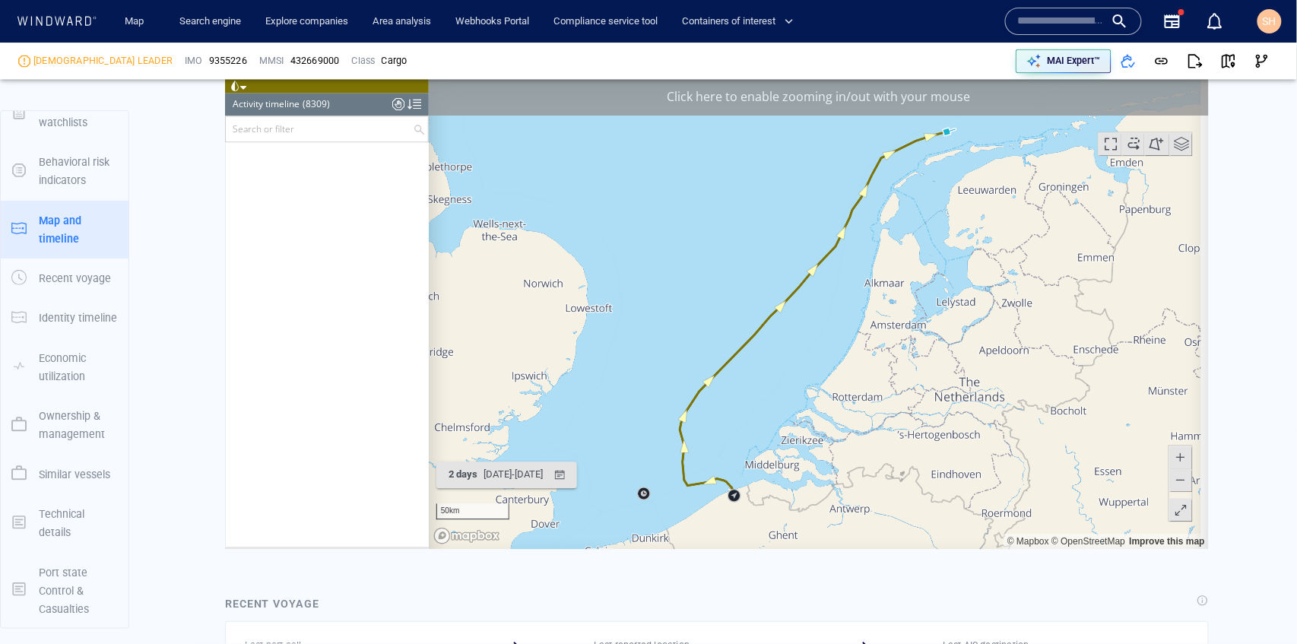
click at [816, 97] on div "Click here to enable zooming in/out with your mouse" at bounding box center [818, 96] width 780 height 38
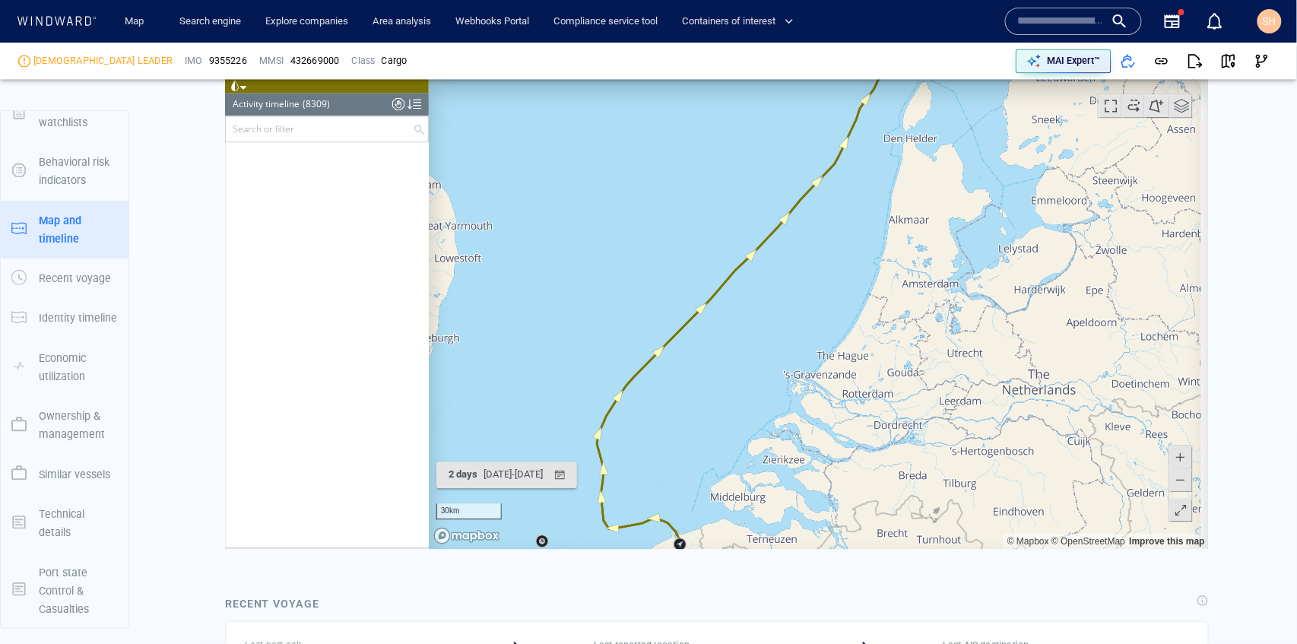
drag, startPoint x: 759, startPoint y: 459, endPoint x: 789, endPoint y: 269, distance: 191.7
click at [789, 269] on canvas "Map" at bounding box center [814, 312] width 773 height 471
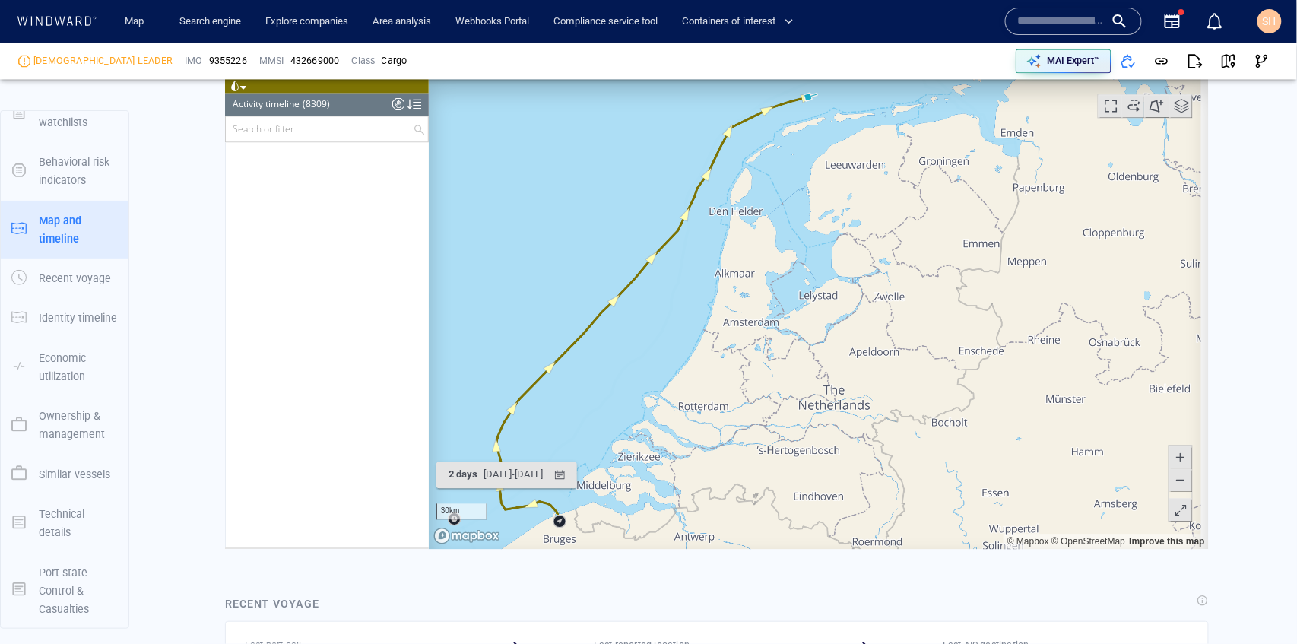
drag, startPoint x: 1043, startPoint y: 208, endPoint x: 940, endPoint y: 297, distance: 136.4
click at [932, 348] on canvas "Map" at bounding box center [814, 312] width 773 height 471
drag, startPoint x: 976, startPoint y: 170, endPoint x: 906, endPoint y: 303, distance: 151.0
click at [906, 303] on canvas "Map" at bounding box center [814, 312] width 773 height 471
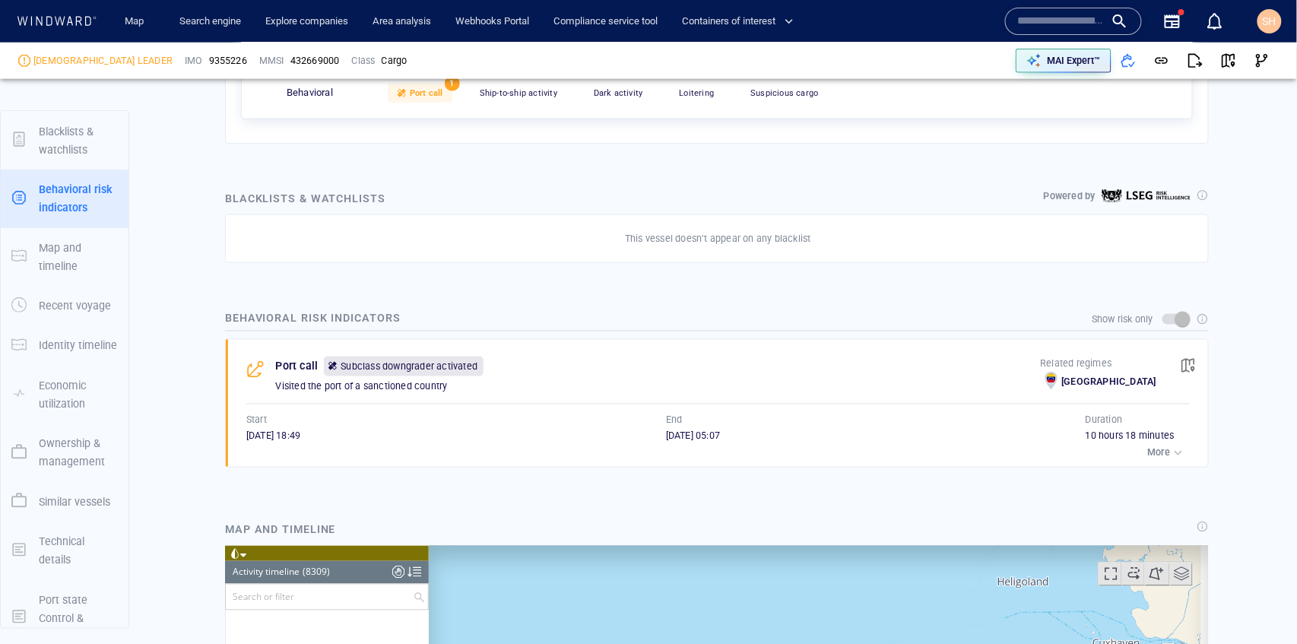
scroll to position [710, 0]
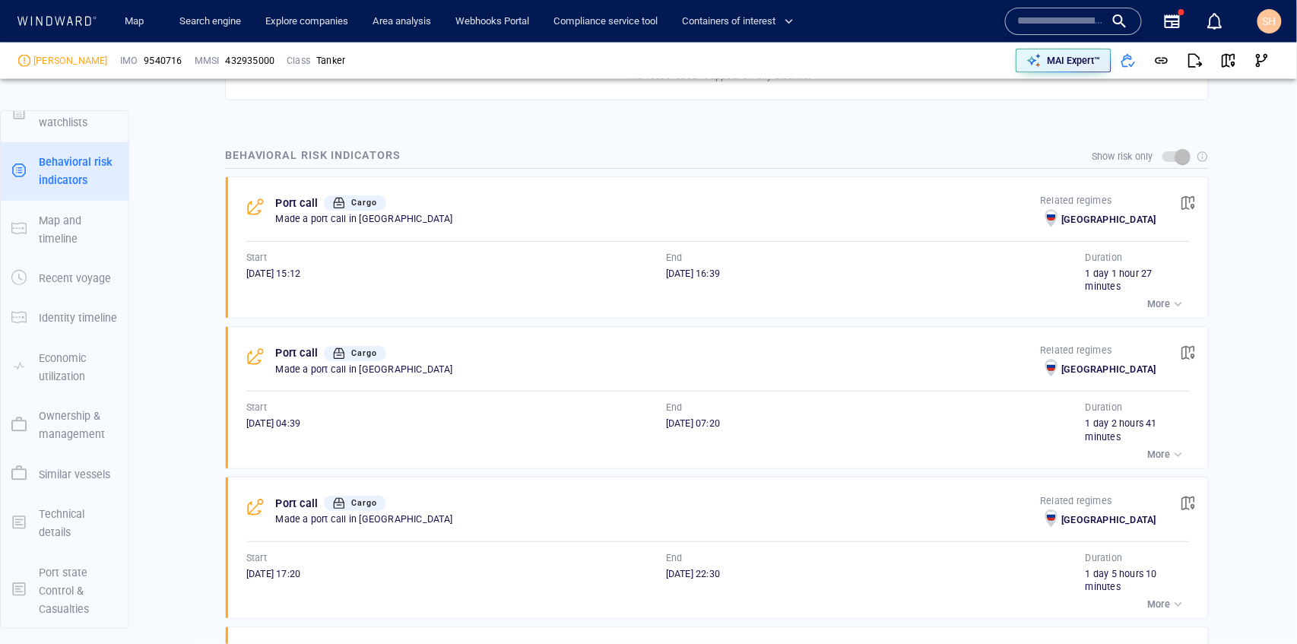
scroll to position [811, 0]
click at [1171, 299] on div "button" at bounding box center [1178, 302] width 15 height 15
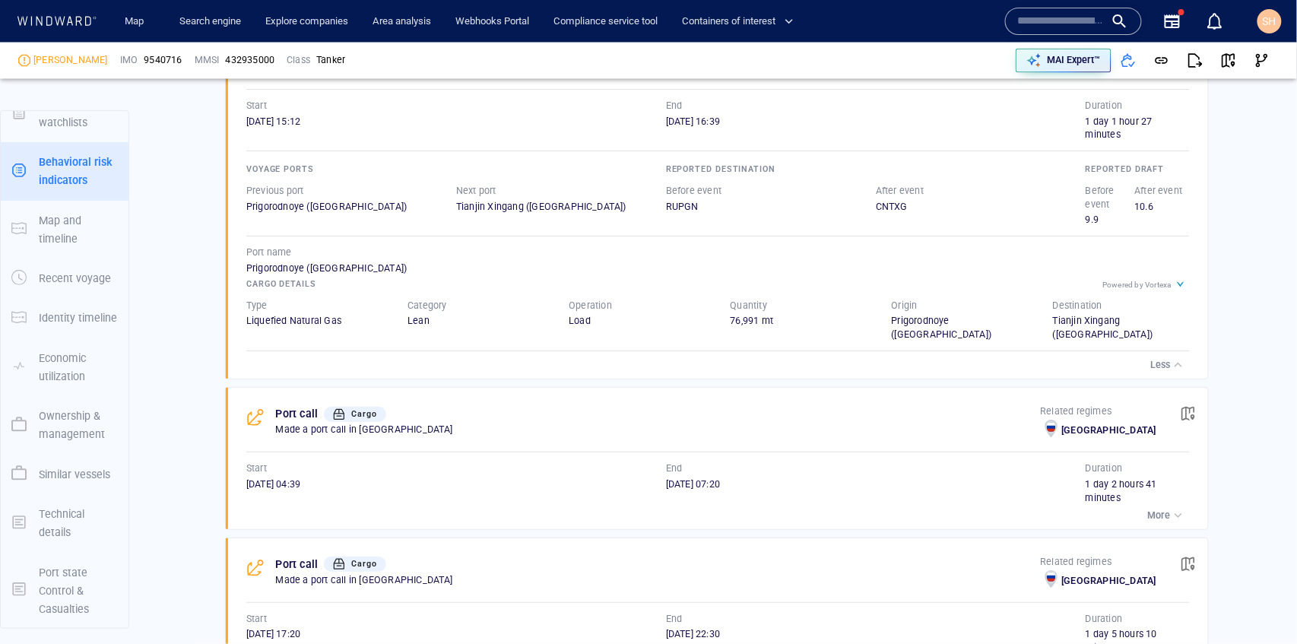
scroll to position [1065, 0]
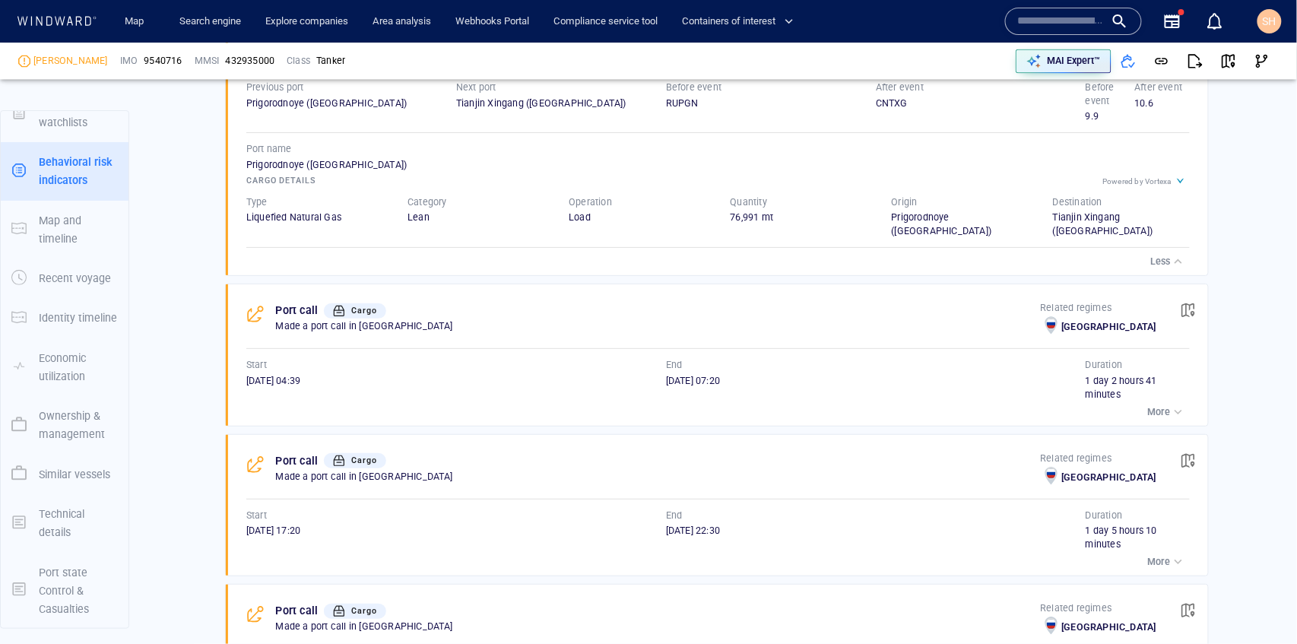
click at [1171, 410] on div "button" at bounding box center [1178, 412] width 15 height 15
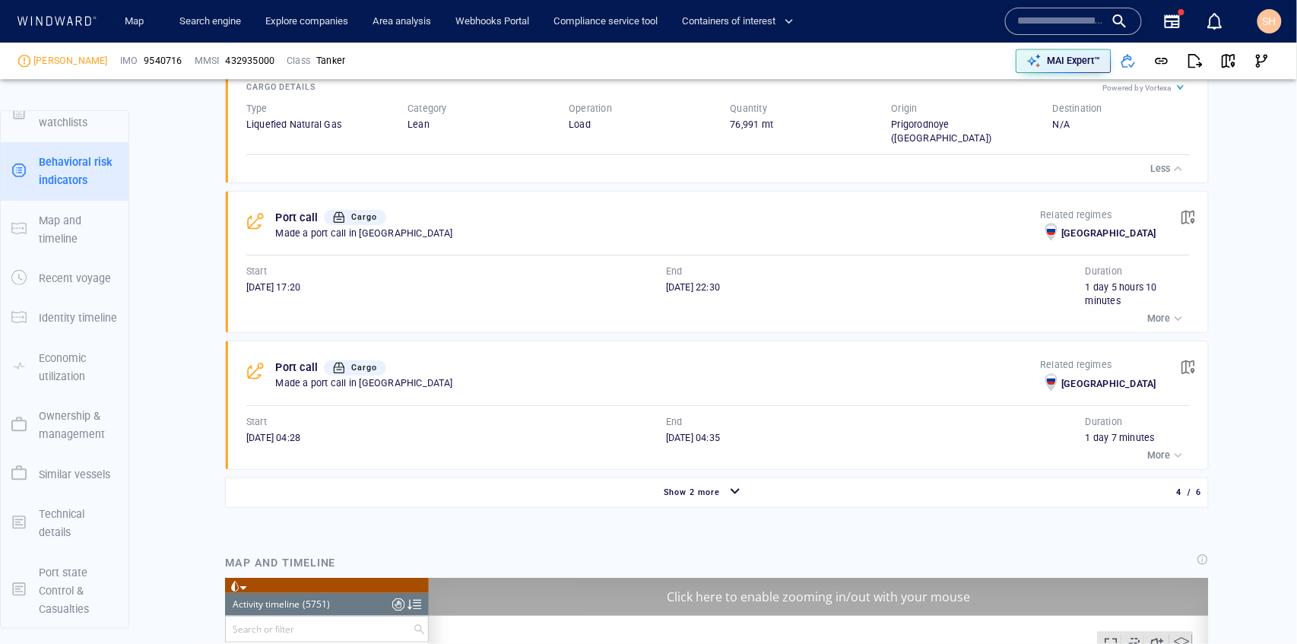
scroll to position [240133, 0]
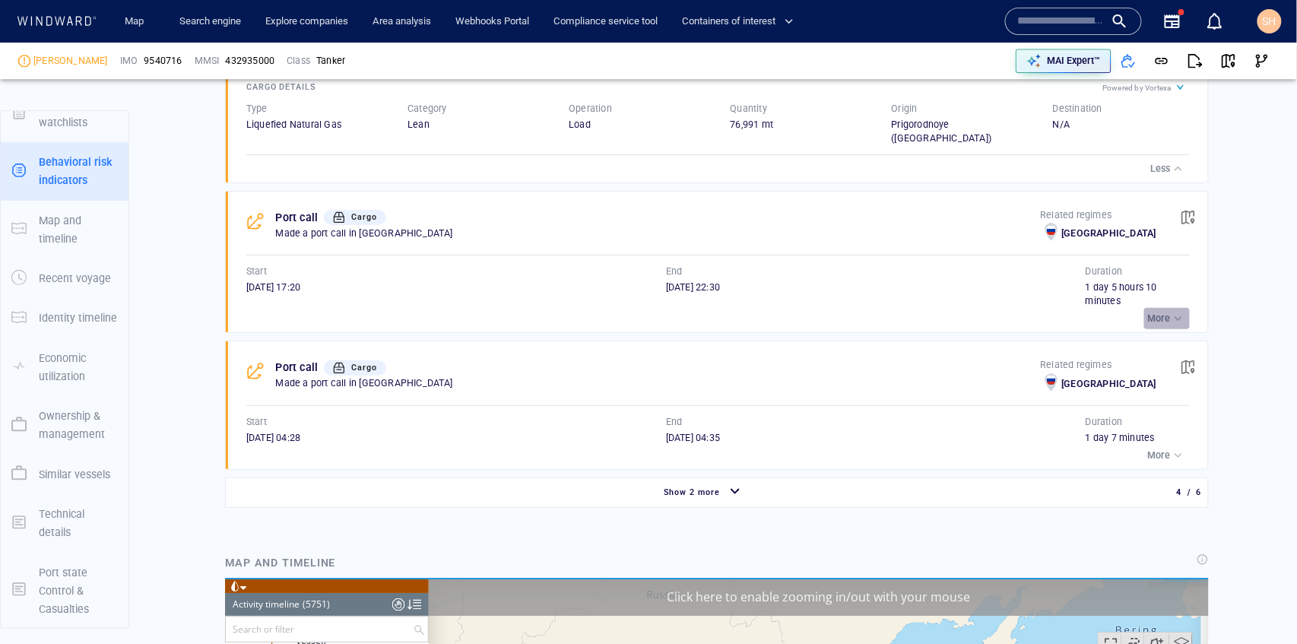
click at [1179, 312] on div "button" at bounding box center [1178, 318] width 15 height 15
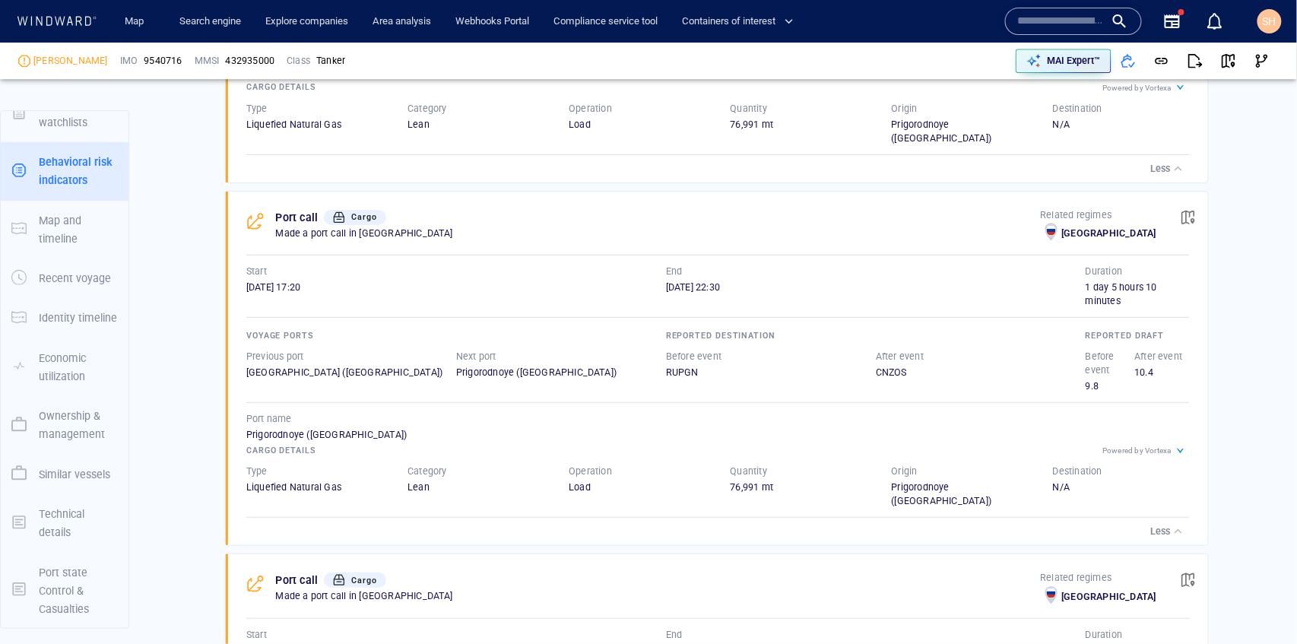
scroll to position [1723, 0]
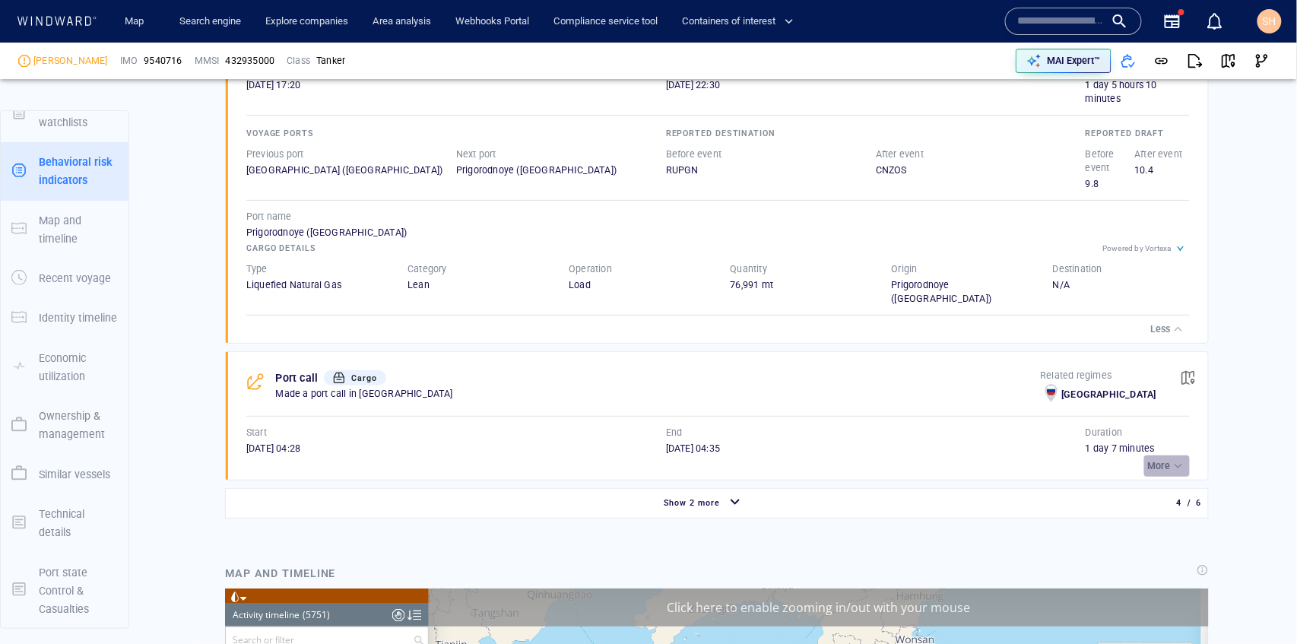
click at [1162, 467] on p "More" at bounding box center [1159, 466] width 23 height 14
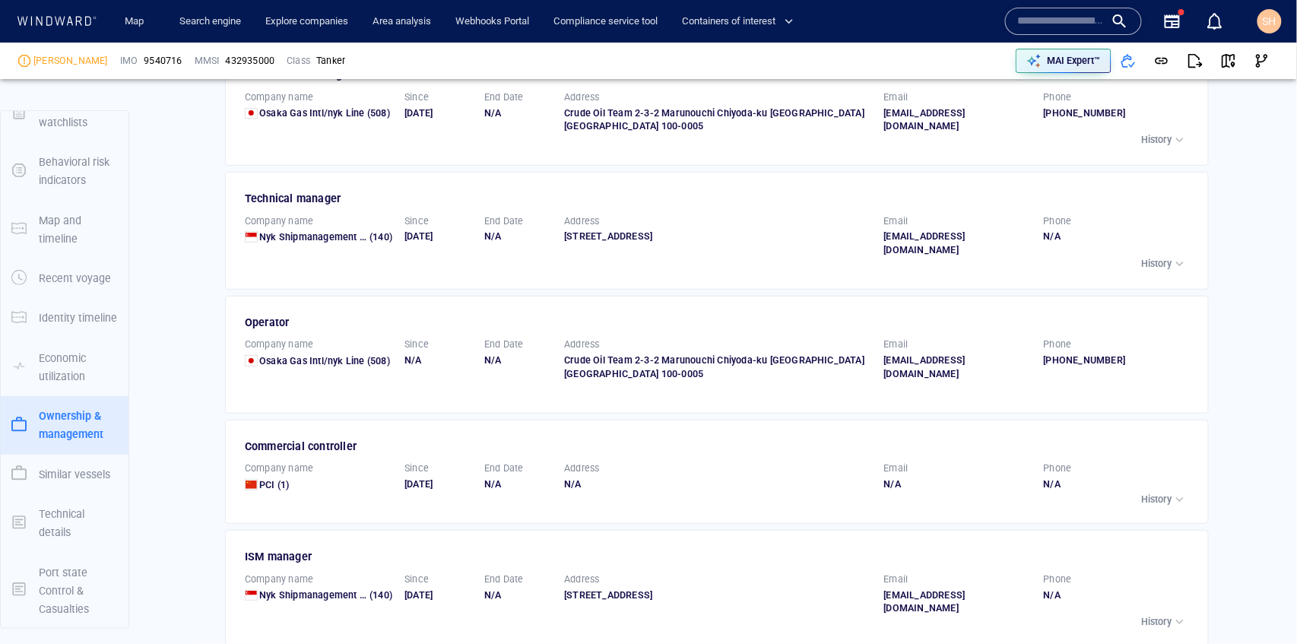
scroll to position [0, 0]
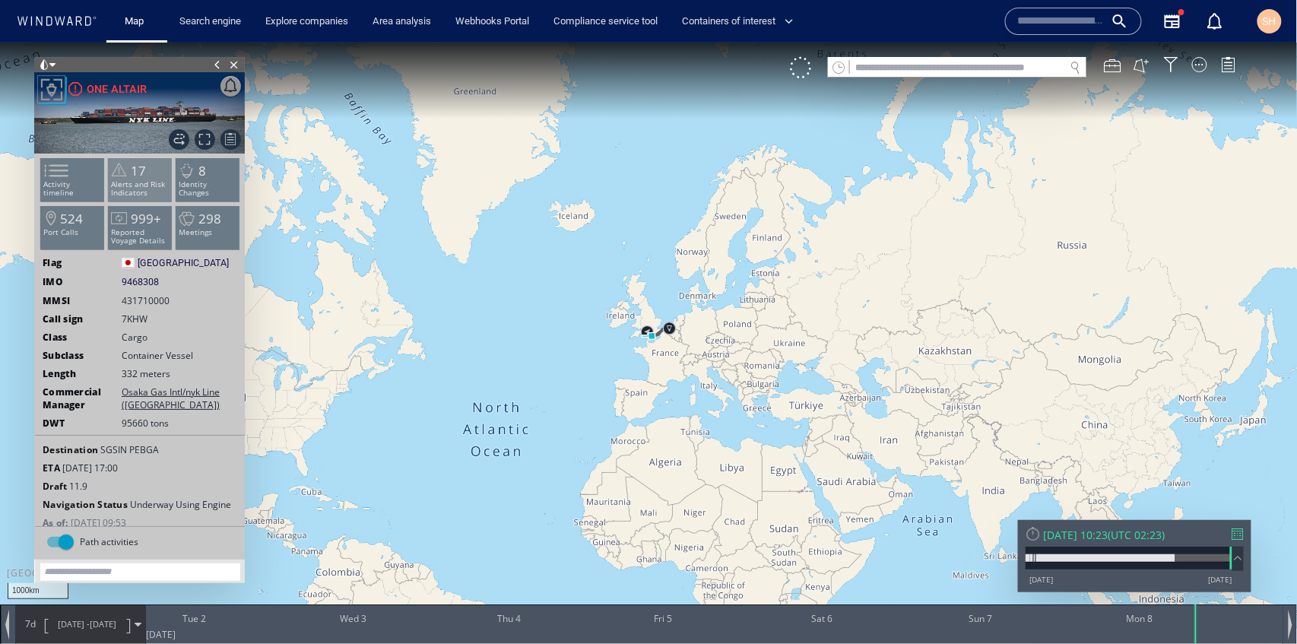
click at [138, 189] on p "Alerts and Risk Indicators" at bounding box center [140, 187] width 65 height 17
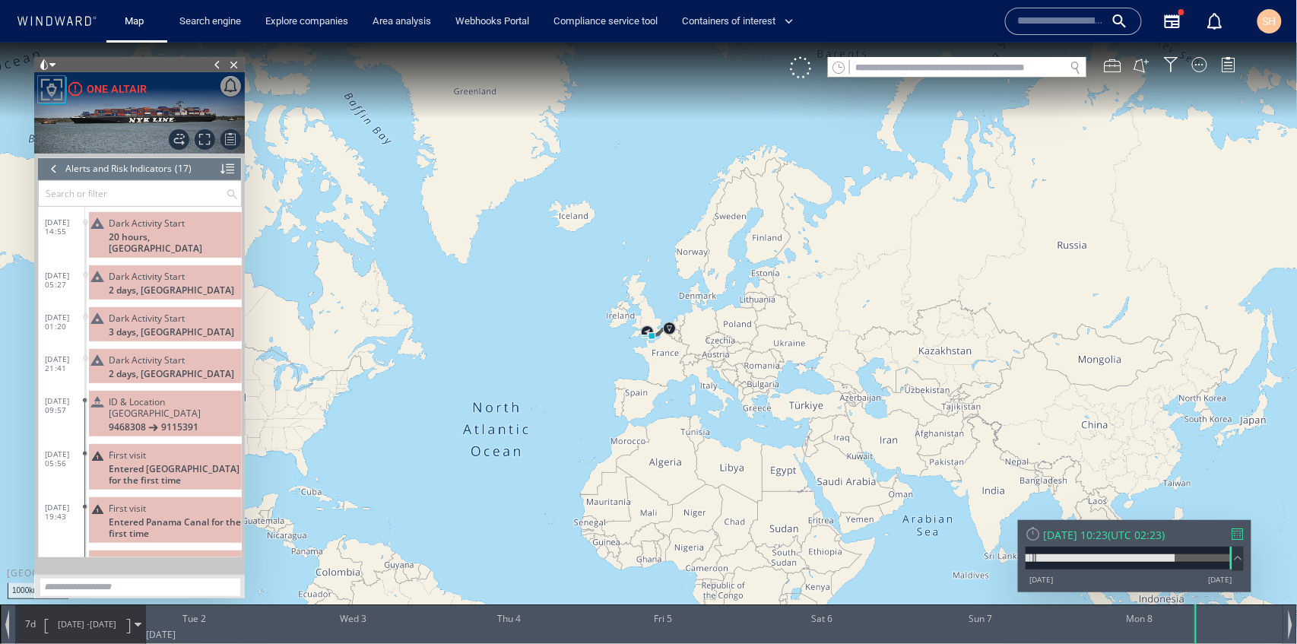
click at [178, 421] on span "9115391" at bounding box center [179, 426] width 37 height 11
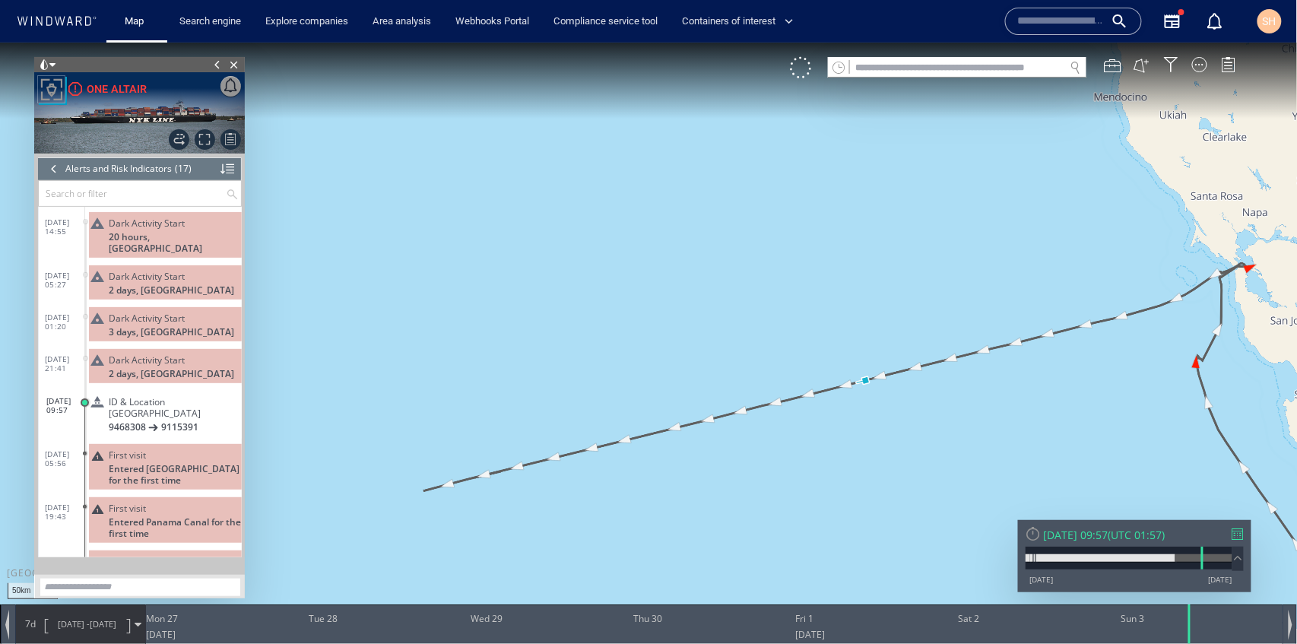
drag, startPoint x: 573, startPoint y: 335, endPoint x: 949, endPoint y: 428, distance: 387.7
click at [949, 428] on canvas "Map" at bounding box center [649, 335] width 1298 height 587
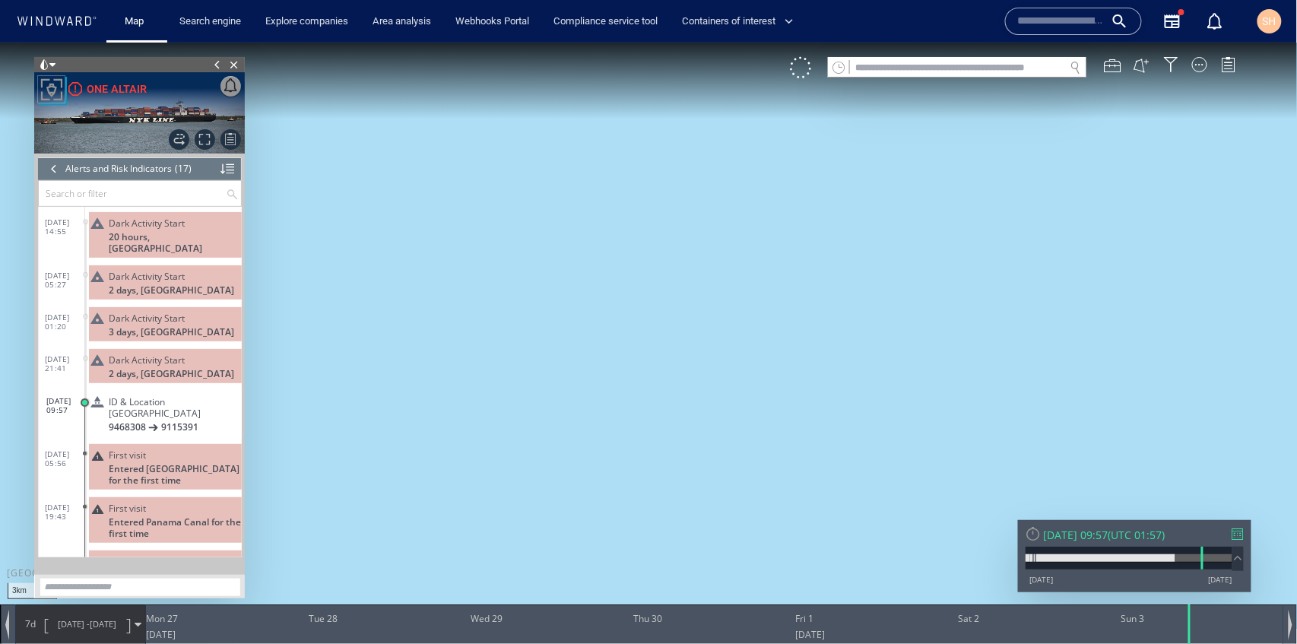
drag, startPoint x: 566, startPoint y: 248, endPoint x: 625, endPoint y: 519, distance: 277.9
click at [625, 519] on canvas "Map" at bounding box center [649, 335] width 1298 height 587
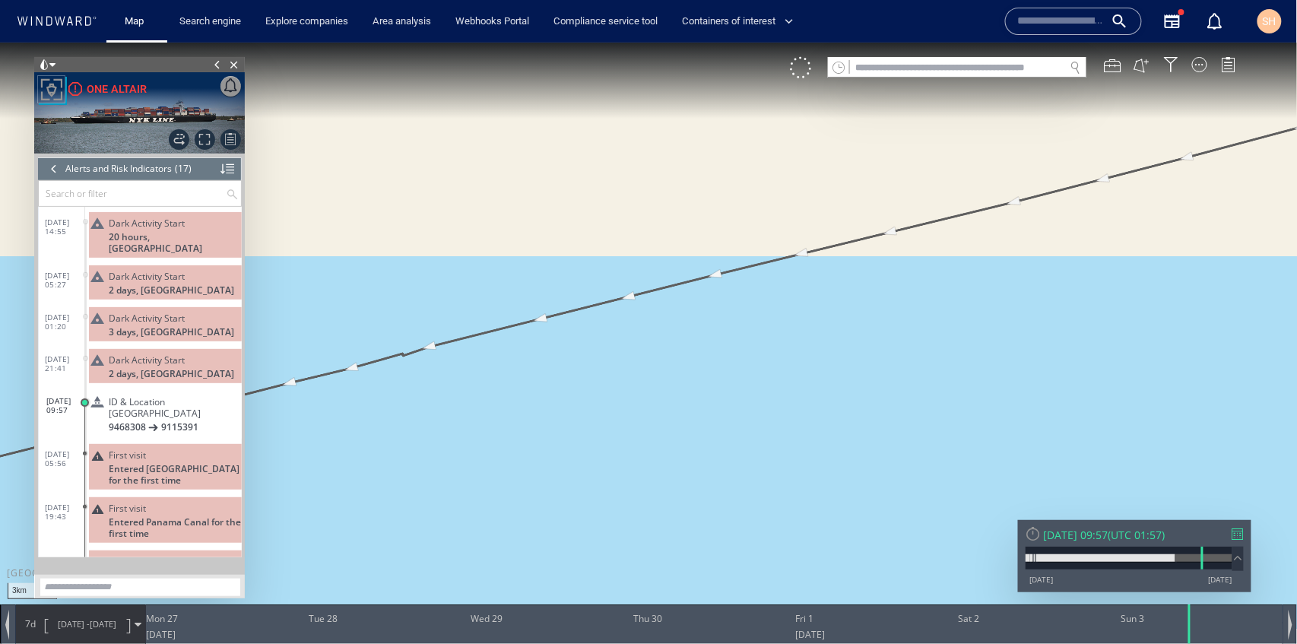
drag, startPoint x: 664, startPoint y: 242, endPoint x: 659, endPoint y: 479, distance: 237.3
click at [659, 479] on canvas "Map" at bounding box center [649, 335] width 1298 height 587
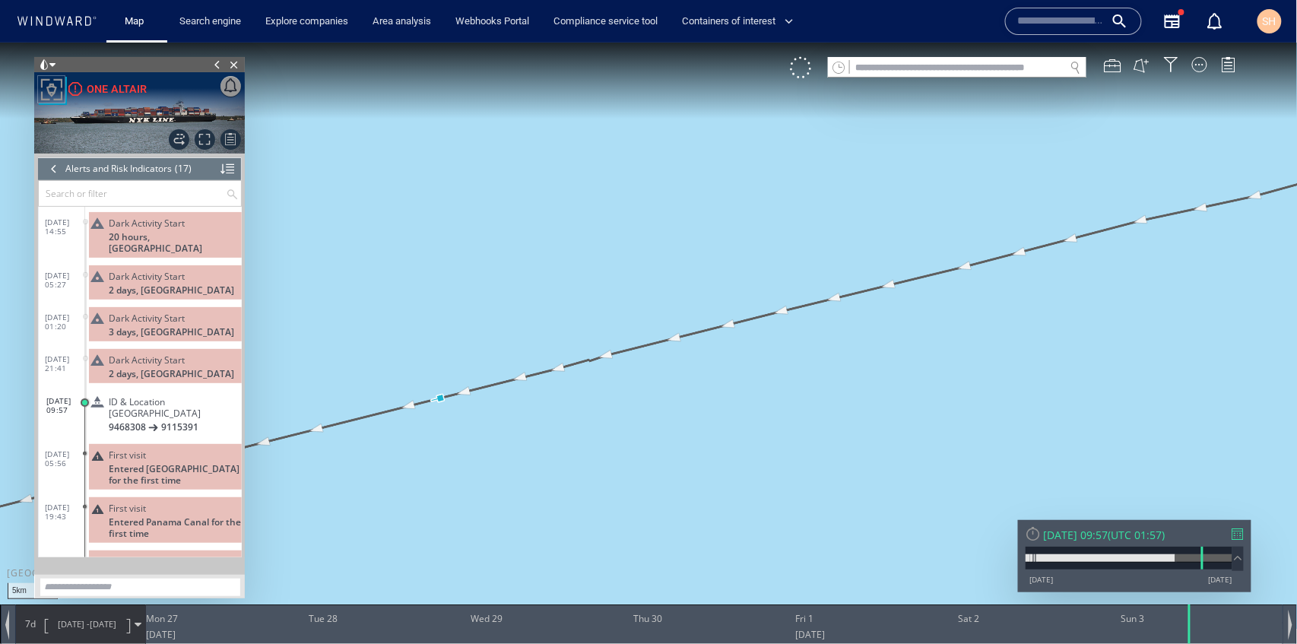
click at [102, 395] on span at bounding box center [97, 401] width 27 height 13
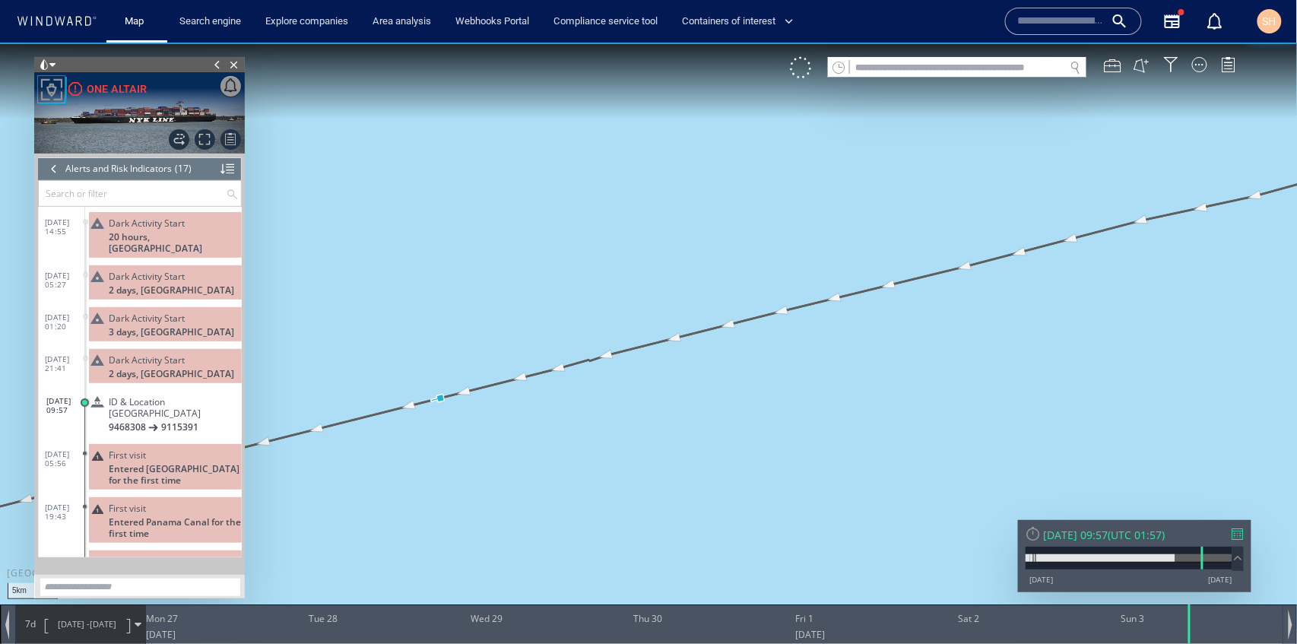
click at [102, 395] on span at bounding box center [97, 401] width 27 height 13
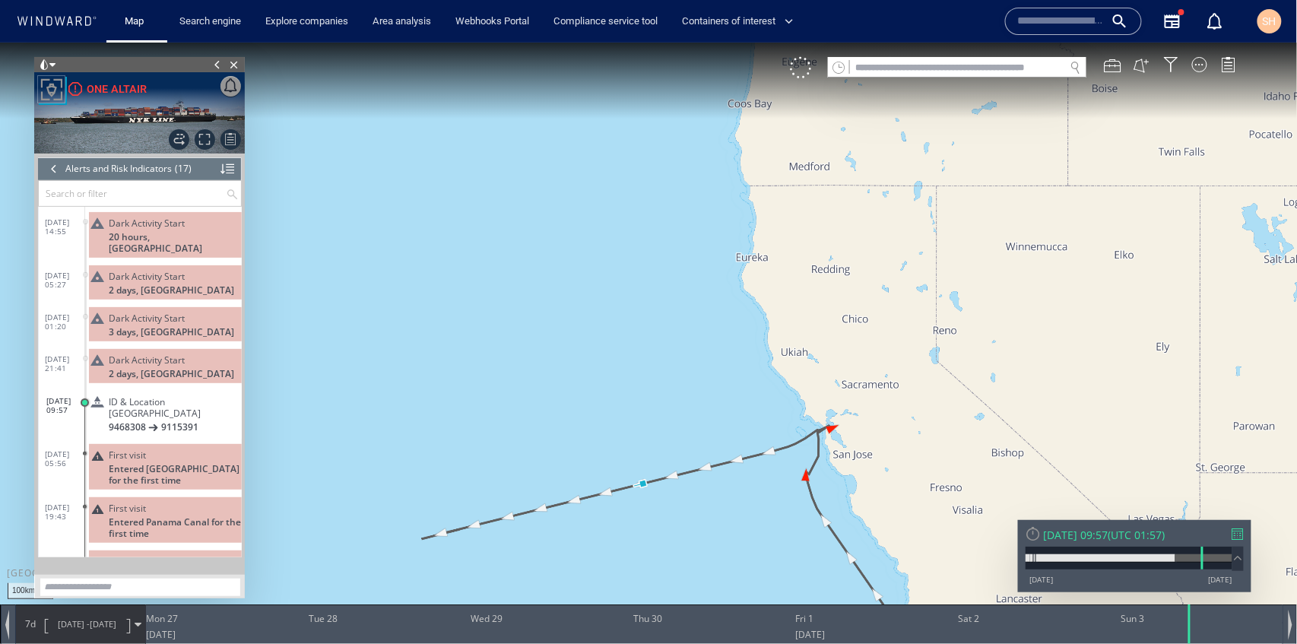
drag, startPoint x: 657, startPoint y: 561, endPoint x: 631, endPoint y: 187, distance: 375.0
click at [631, 187] on canvas "Map" at bounding box center [649, 335] width 1298 height 587
